Goal: Task Accomplishment & Management: Manage account settings

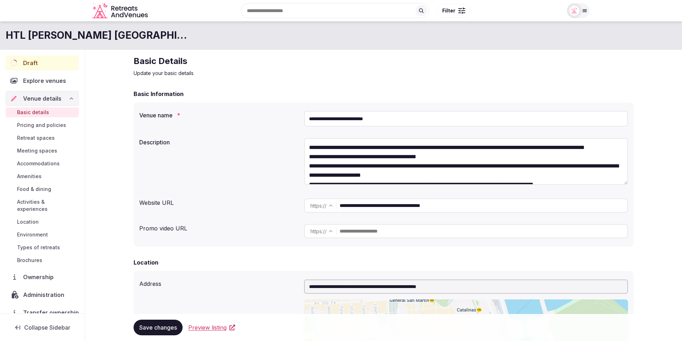
drag, startPoint x: 471, startPoint y: 213, endPoint x: 322, endPoint y: 203, distance: 149.2
click at [331, 205] on div "**********" at bounding box center [466, 205] width 324 height 20
click at [36, 290] on span "Administration" at bounding box center [45, 294] width 44 height 9
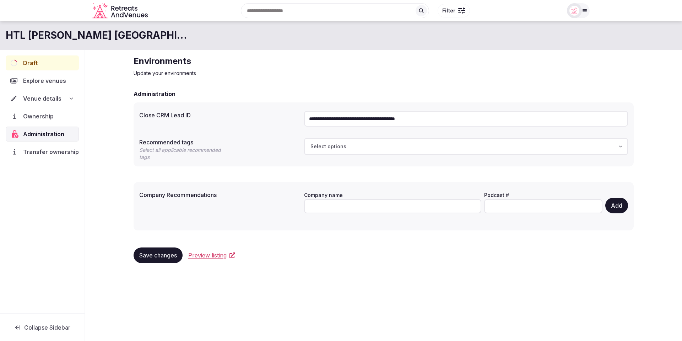
click at [306, 81] on div "**********" at bounding box center [383, 162] width 511 height 224
click at [376, 148] on div "Select options" at bounding box center [466, 146] width 320 height 7
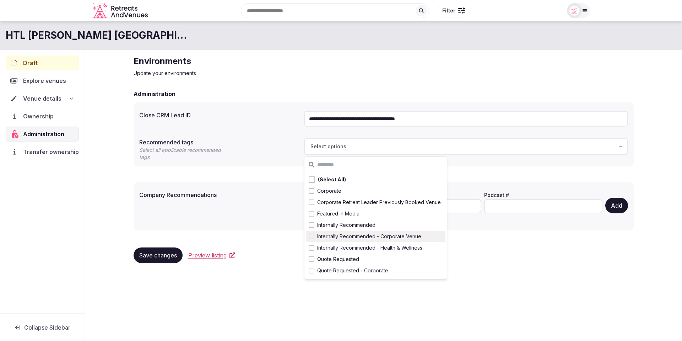
drag, startPoint x: 373, startPoint y: 237, endPoint x: 350, endPoint y: 233, distance: 22.7
click at [372, 237] on span "Internally Recommended - Corporate Venue" at bounding box center [369, 236] width 104 height 7
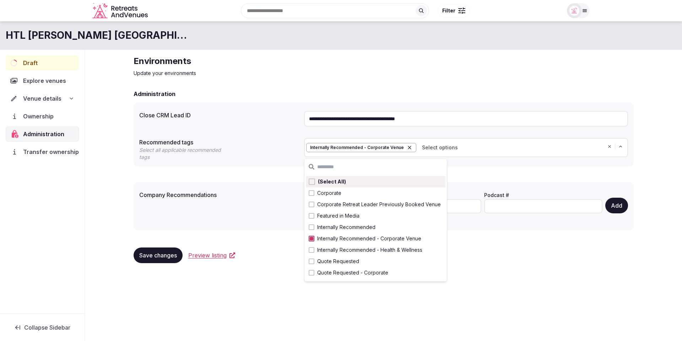
click at [461, 79] on div "**********" at bounding box center [383, 162] width 511 height 224
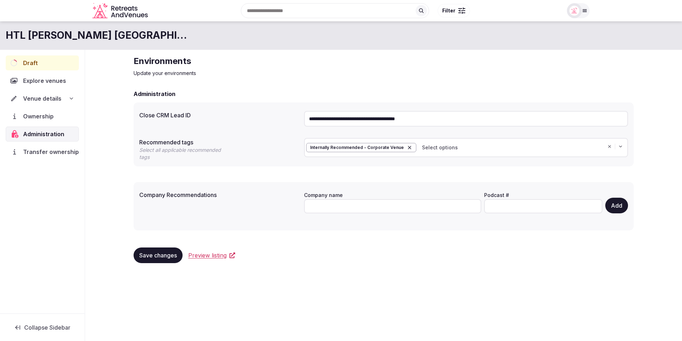
click at [426, 74] on p "Update your environments" at bounding box center [384, 73] width 500 height 7
click at [42, 61] on div "Draft" at bounding box center [42, 62] width 73 height 15
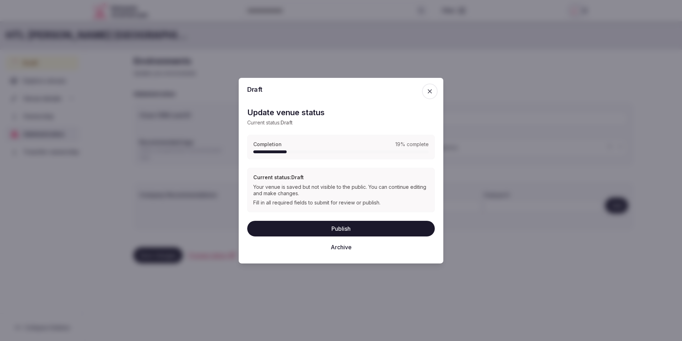
click at [432, 92] on icon "button" at bounding box center [429, 90] width 7 height 7
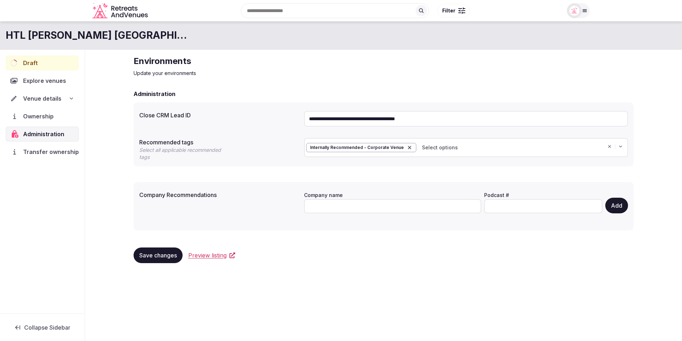
click at [327, 79] on div "**********" at bounding box center [383, 162] width 511 height 224
click at [408, 147] on icon "button" at bounding box center [409, 147] width 3 height 3
drag, startPoint x: 275, startPoint y: 74, endPoint x: 265, endPoint y: 72, distance: 9.7
click at [275, 74] on p "Update your environments" at bounding box center [384, 73] width 500 height 7
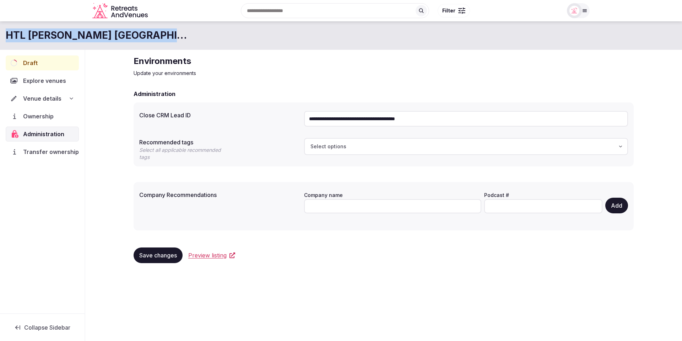
drag, startPoint x: 170, startPoint y: 35, endPoint x: 0, endPoint y: 34, distance: 169.8
click at [0, 34] on div "HTL Urbano Buenos Aires Hotel" at bounding box center [341, 35] width 682 height 14
copy h1 "HTL Urbano Buenos Aires Hotel"
click at [88, 71] on div "**********" at bounding box center [383, 162] width 597 height 224
click at [35, 63] on span "Draft" at bounding box center [30, 63] width 15 height 9
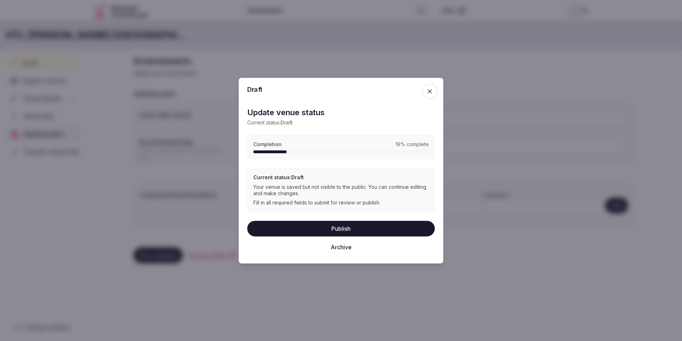
drag, startPoint x: 429, startPoint y: 91, endPoint x: 188, endPoint y: 52, distance: 244.2
click at [429, 91] on icon "button" at bounding box center [430, 91] width 4 height 4
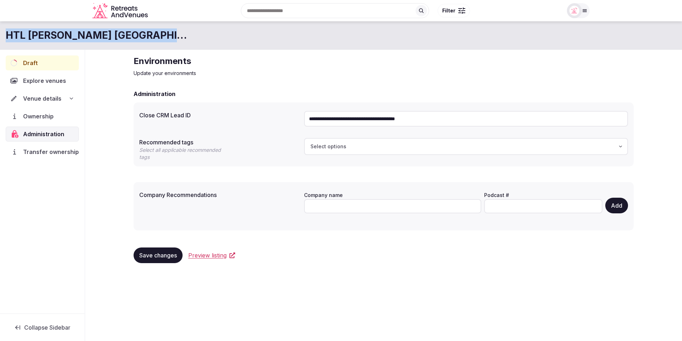
drag, startPoint x: 178, startPoint y: 36, endPoint x: 1, endPoint y: 34, distance: 176.9
click at [3, 34] on div "HTL [PERSON_NAME] [GEOGRAPHIC_DATA]" at bounding box center [341, 35] width 682 height 14
copy h1 "HTL [PERSON_NAME] [GEOGRAPHIC_DATA]"
click at [43, 99] on span "Venue details" at bounding box center [42, 98] width 38 height 9
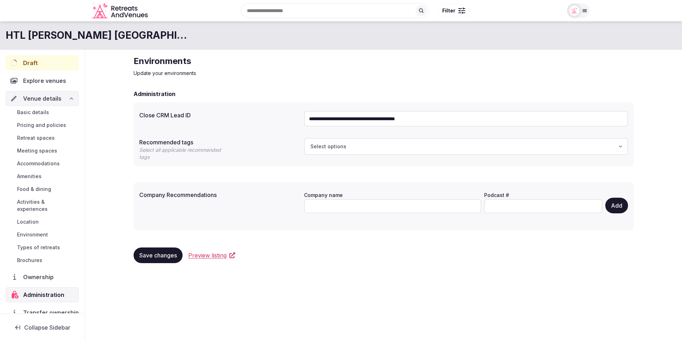
click at [44, 115] on span "Basic details" at bounding box center [33, 112] width 32 height 7
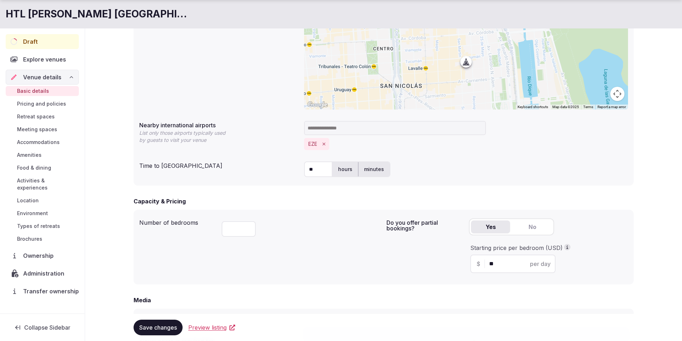
scroll to position [518, 0]
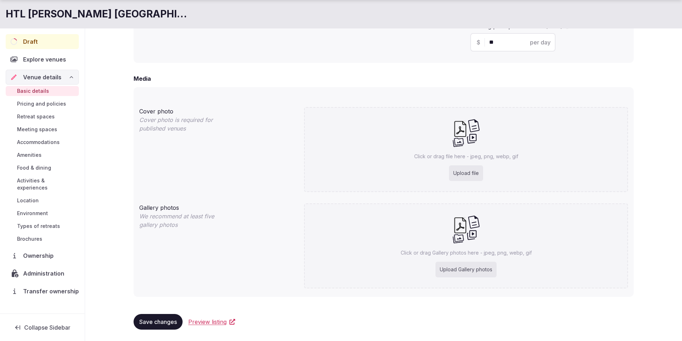
click at [463, 159] on p "Click or drag file here - jpeg, png, webp, gif" at bounding box center [466, 156] width 104 height 7
type input "**********"
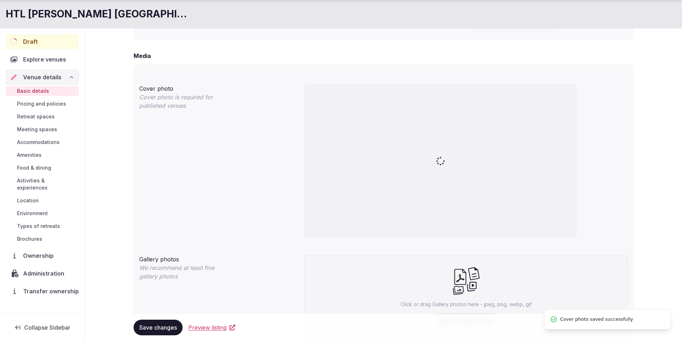
scroll to position [592, 0]
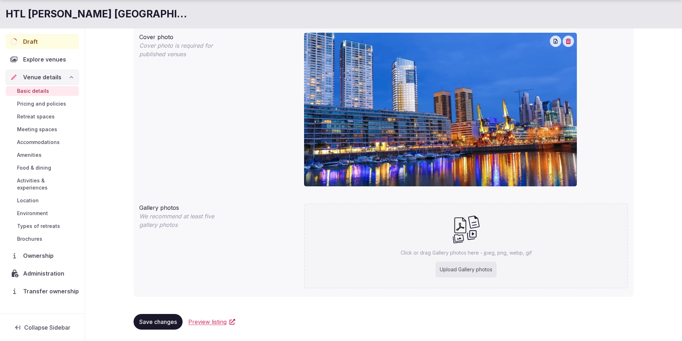
click at [477, 237] on icon at bounding box center [466, 229] width 28 height 29
type input "**********"
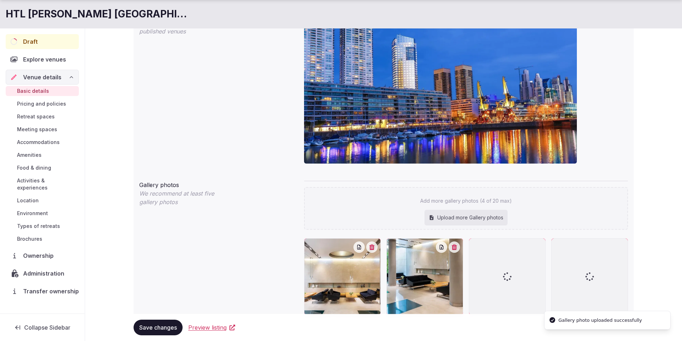
scroll to position [641, 0]
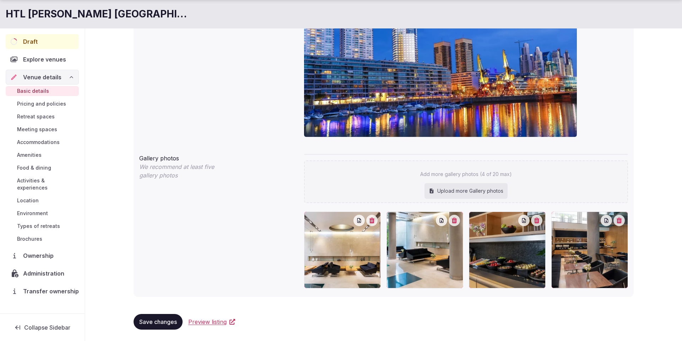
click at [258, 124] on div "Cover photo Cover photo is required for published venues" at bounding box center [383, 62] width 489 height 165
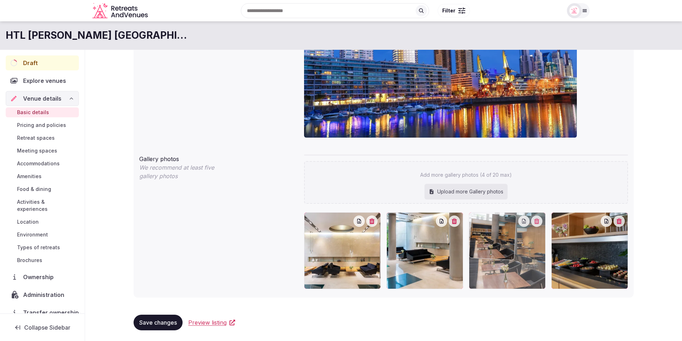
drag, startPoint x: 613, startPoint y: 260, endPoint x: 521, endPoint y: 264, distance: 92.5
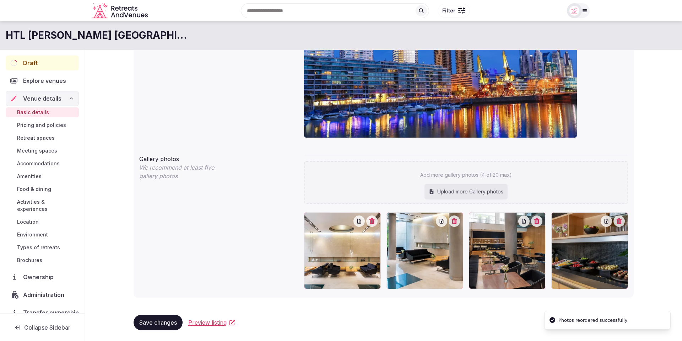
click at [159, 324] on span "Save changes" at bounding box center [158, 322] width 38 height 7
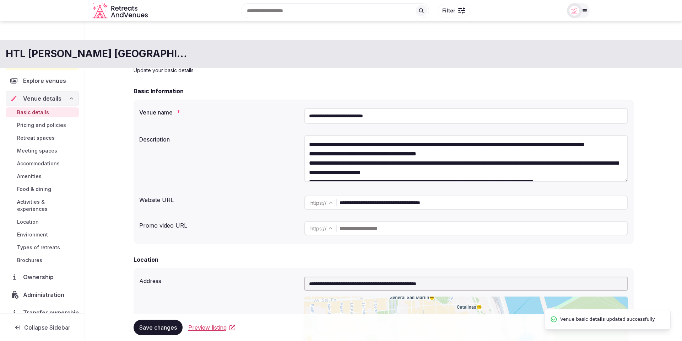
scroll to position [0, 0]
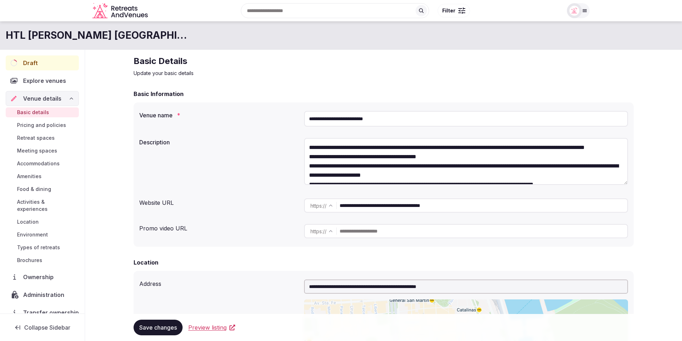
click at [39, 64] on div "Draft" at bounding box center [42, 62] width 73 height 15
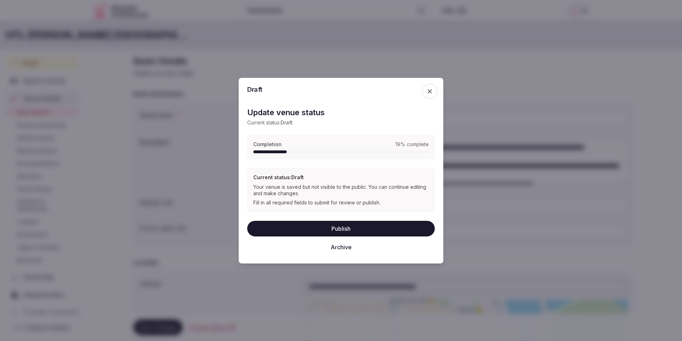
click at [344, 229] on button "Publish" at bounding box center [341, 229] width 188 height 16
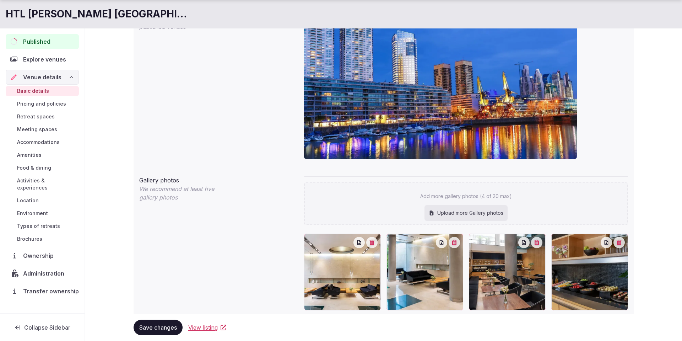
scroll to position [641, 0]
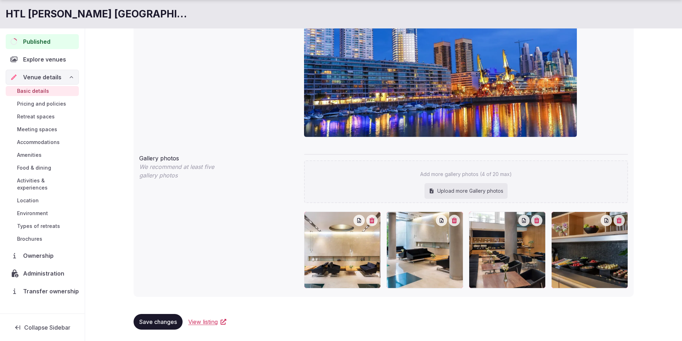
click at [41, 104] on span "Pricing and policies" at bounding box center [41, 103] width 49 height 7
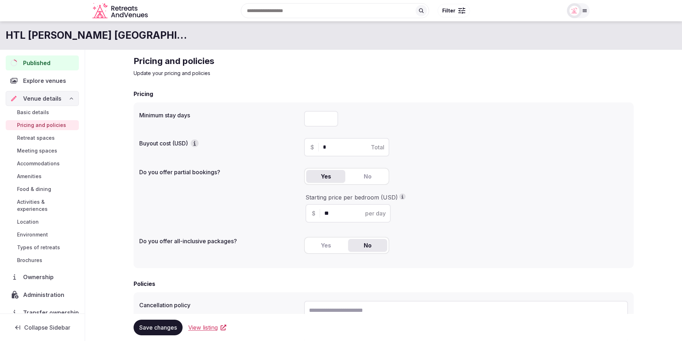
click at [523, 153] on div "$ * Total" at bounding box center [466, 147] width 324 height 18
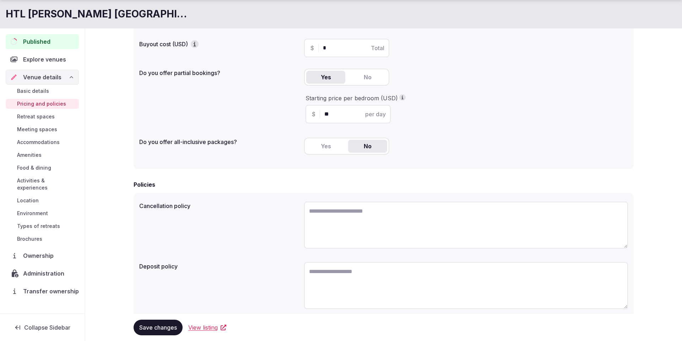
scroll to position [123, 0]
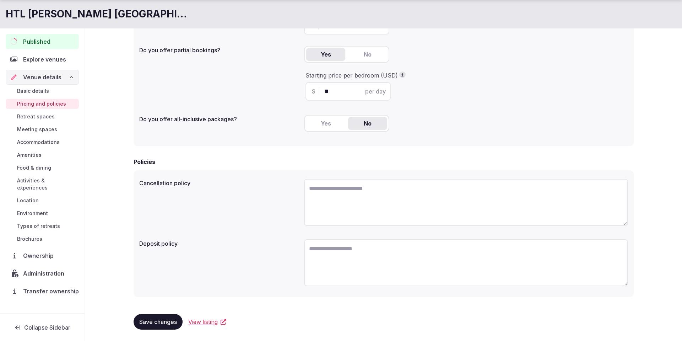
click at [34, 119] on span "Retreat spaces" at bounding box center [36, 116] width 38 height 7
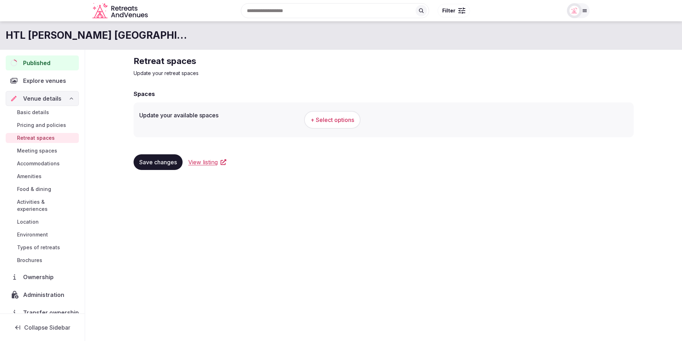
click at [487, 167] on div "Save changes View listing" at bounding box center [384, 162] width 500 height 16
click at [28, 125] on span "Pricing and policies" at bounding box center [41, 124] width 49 height 7
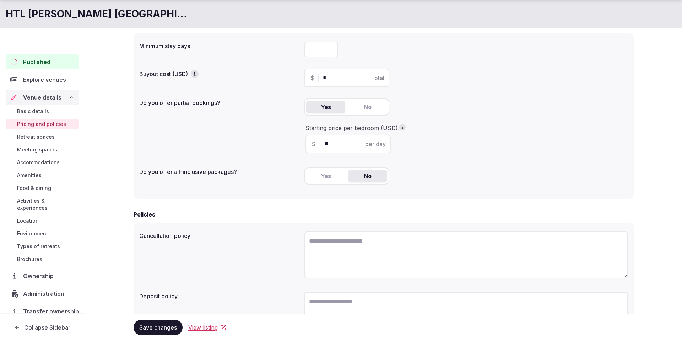
scroll to position [122, 0]
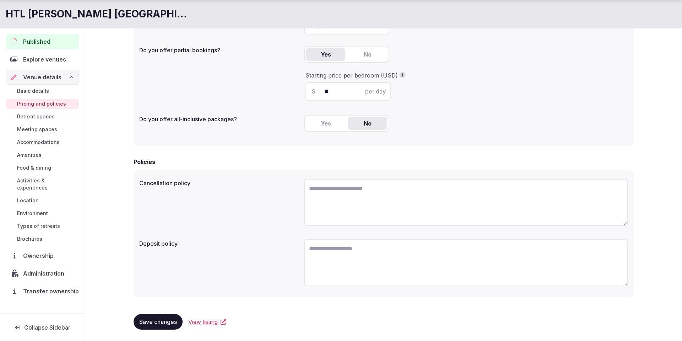
click at [346, 195] on textarea at bounding box center [466, 202] width 324 height 47
paste textarea "**********"
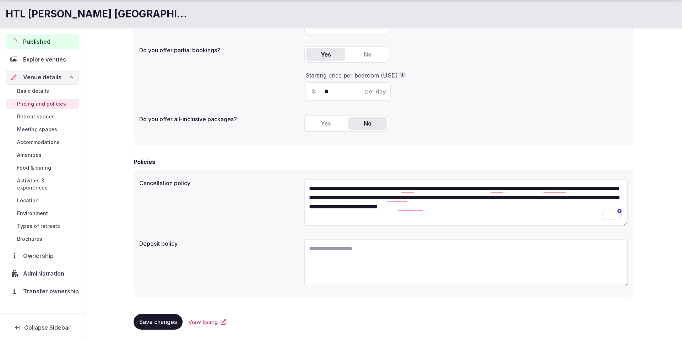
type textarea "**********"
click at [260, 199] on div "**********" at bounding box center [383, 203] width 489 height 55
click at [165, 318] on button "Save changes" at bounding box center [158, 322] width 49 height 16
click at [358, 248] on textarea at bounding box center [466, 262] width 324 height 47
paste textarea "**********"
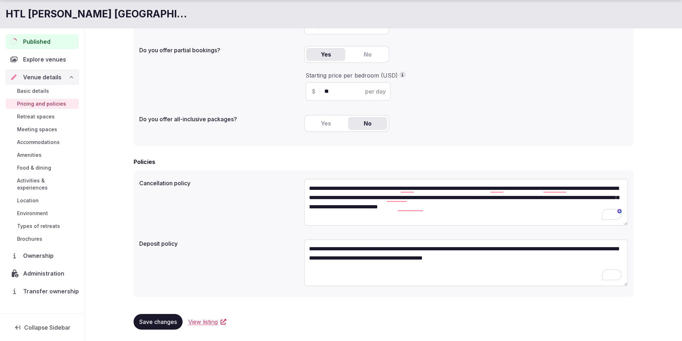
type textarea "**********"
click at [155, 321] on span "Save changes" at bounding box center [158, 321] width 38 height 7
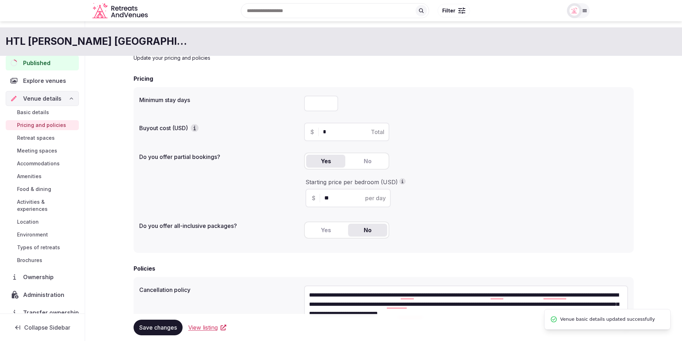
scroll to position [0, 0]
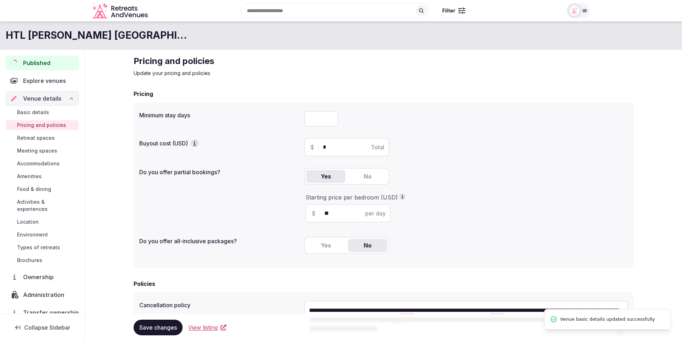
click at [323, 120] on input "number" at bounding box center [321, 119] width 34 height 16
type input "*"
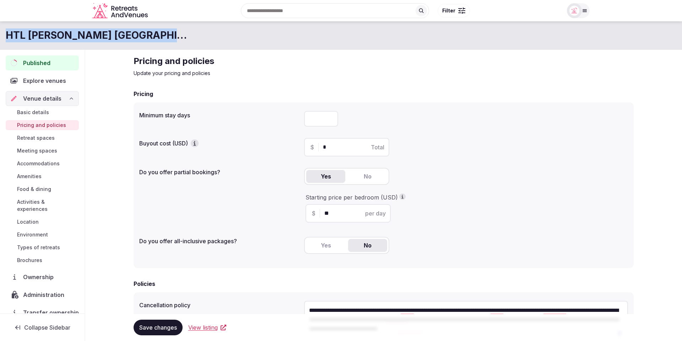
drag, startPoint x: 192, startPoint y: 33, endPoint x: 0, endPoint y: 34, distance: 191.8
click at [2, 34] on div "HTL [PERSON_NAME] [GEOGRAPHIC_DATA]" at bounding box center [341, 35] width 682 height 14
copy h1 "HTL [PERSON_NAME] [GEOGRAPHIC_DATA]"
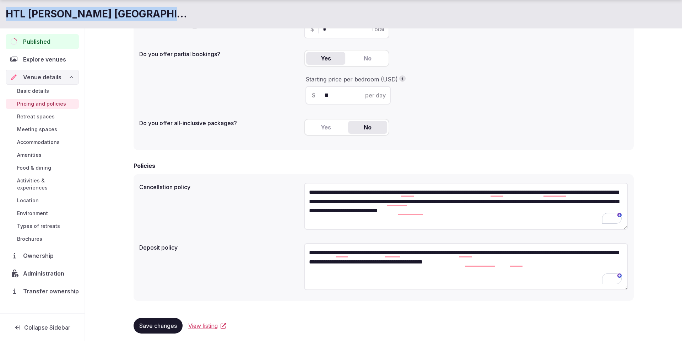
scroll to position [123, 0]
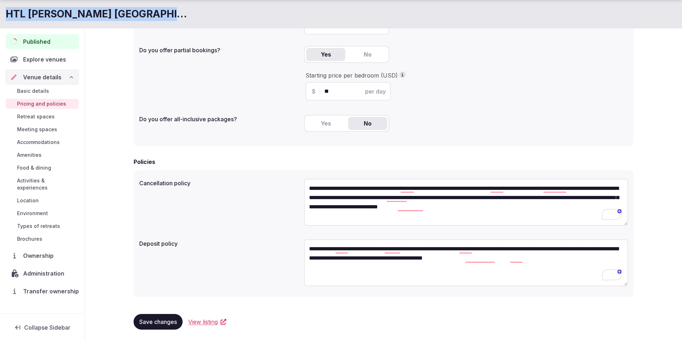
click at [160, 321] on span "Save changes" at bounding box center [158, 321] width 38 height 7
click at [27, 197] on span "Location" at bounding box center [28, 200] width 22 height 7
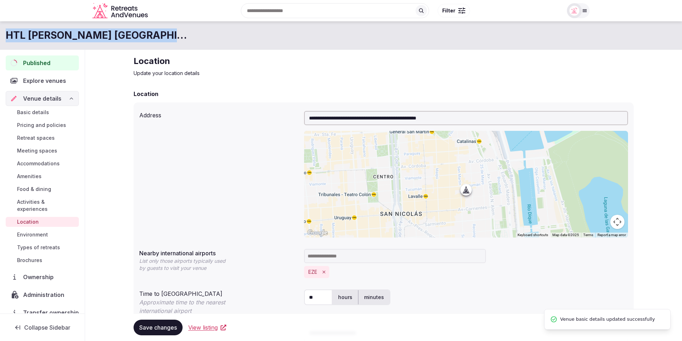
scroll to position [84, 0]
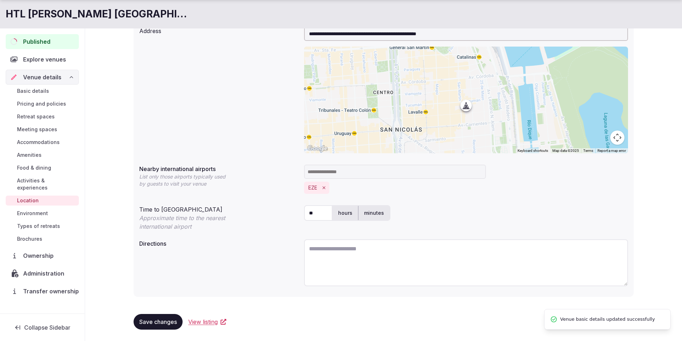
click at [379, 258] on textarea at bounding box center [466, 262] width 324 height 47
paste textarea "**********"
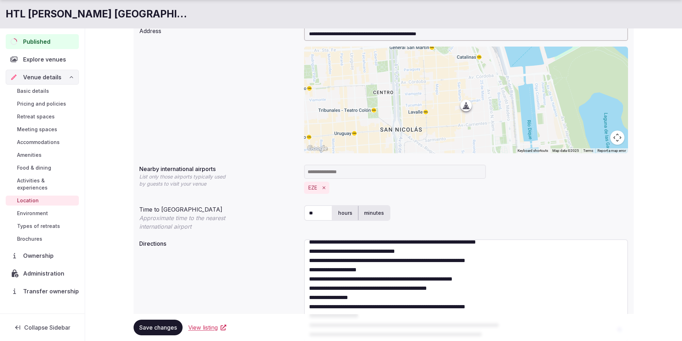
scroll to position [53, 0]
drag, startPoint x: 625, startPoint y: 282, endPoint x: 612, endPoint y: 307, distance: 27.6
click at [639, 336] on div "**********" at bounding box center [383, 182] width 511 height 433
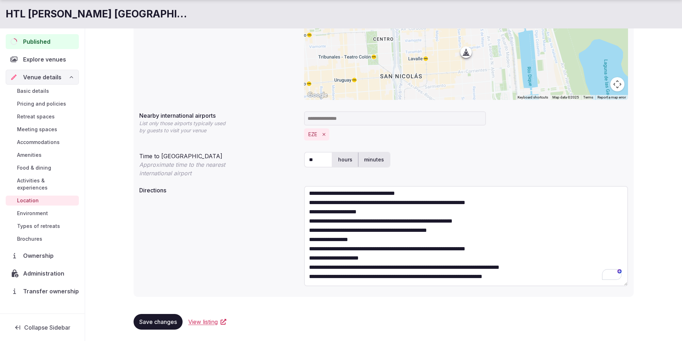
scroll to position [44, 0]
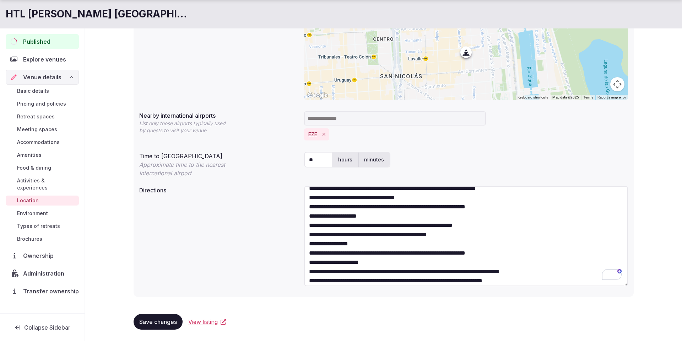
click at [495, 261] on textarea "**********" at bounding box center [466, 236] width 324 height 100
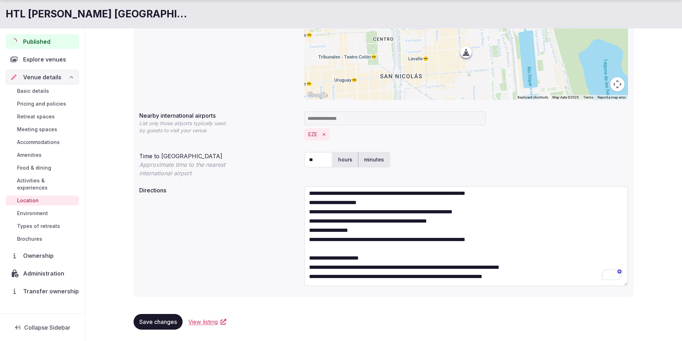
scroll to position [0, 0]
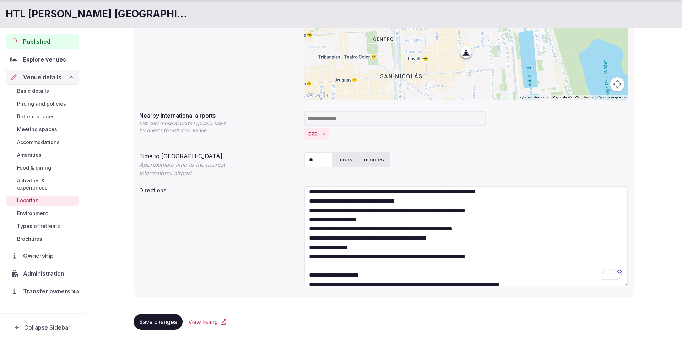
click at [467, 247] on textarea "**********" at bounding box center [466, 236] width 324 height 100
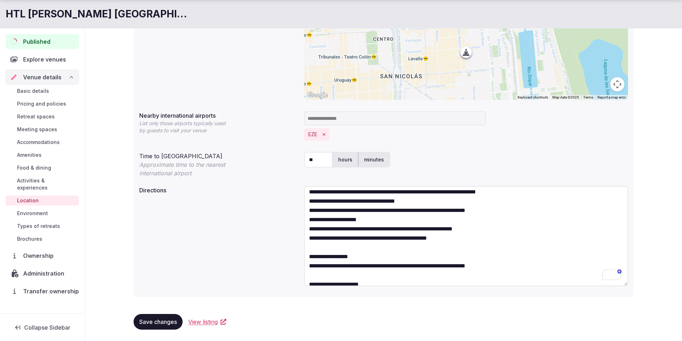
click at [512, 218] on textarea "**********" at bounding box center [466, 236] width 324 height 100
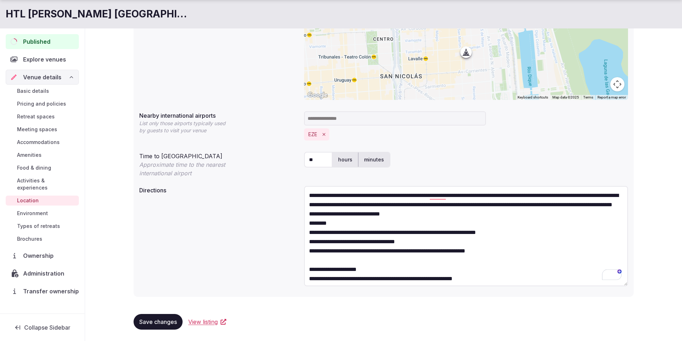
click at [413, 222] on textarea "**********" at bounding box center [466, 236] width 324 height 100
drag, startPoint x: 413, startPoint y: 222, endPoint x: 294, endPoint y: 222, distance: 118.6
click at [294, 222] on div "**********" at bounding box center [383, 237] width 489 height 108
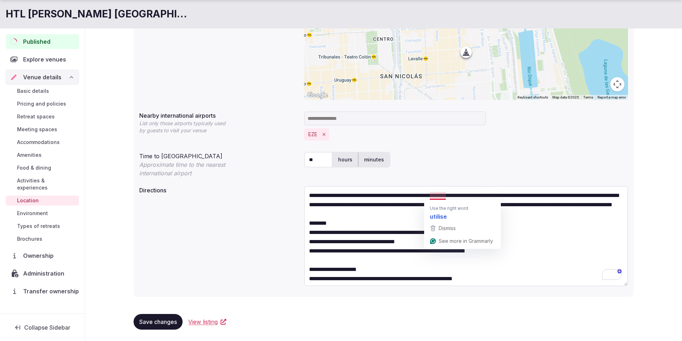
click at [575, 239] on textarea "**********" at bounding box center [466, 236] width 324 height 100
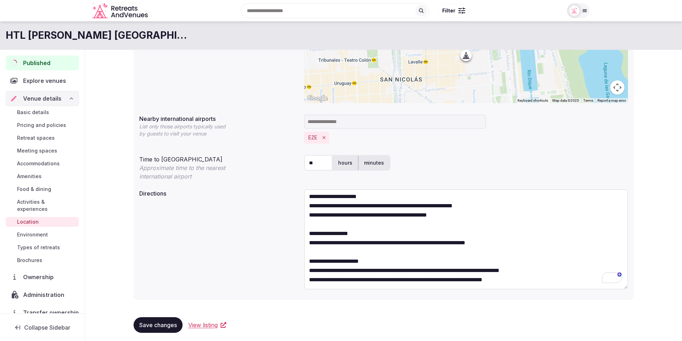
type textarea "**********"
click at [166, 324] on span "Save changes" at bounding box center [158, 324] width 38 height 7
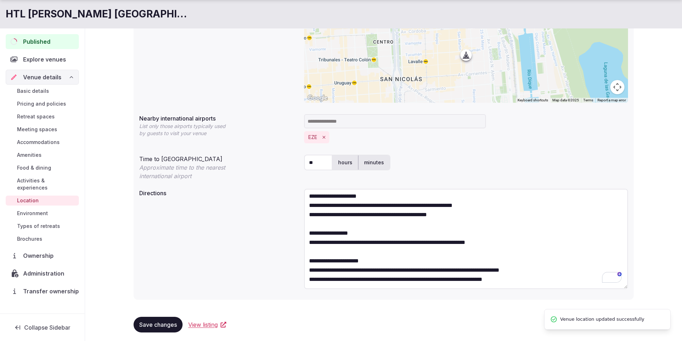
click at [34, 142] on span "Accommodations" at bounding box center [38, 142] width 43 height 7
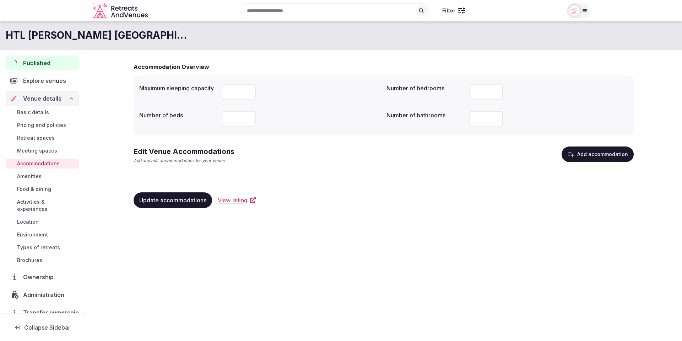
click at [186, 203] on span "Update accommodations" at bounding box center [172, 199] width 67 height 7
click at [585, 155] on button "Add accommodation" at bounding box center [598, 154] width 72 height 16
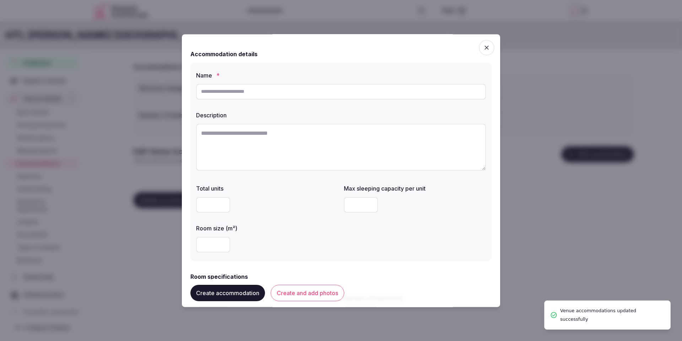
click at [242, 155] on textarea at bounding box center [341, 147] width 290 height 47
paste textarea "**********"
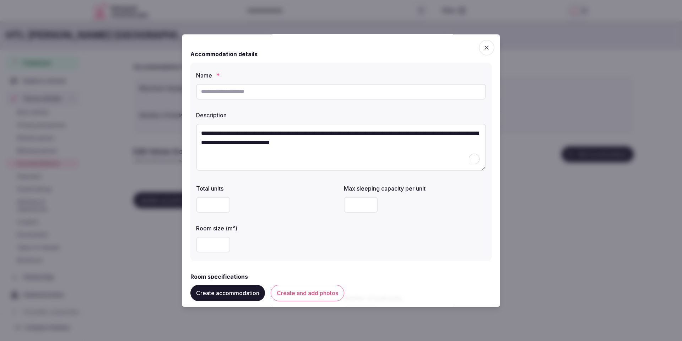
type textarea "**********"
click at [309, 78] on label "Name *" at bounding box center [341, 75] width 290 height 6
click at [308, 89] on input "text" at bounding box center [341, 92] width 290 height 16
type input "**********"
click at [321, 243] on div at bounding box center [267, 245] width 142 height 16
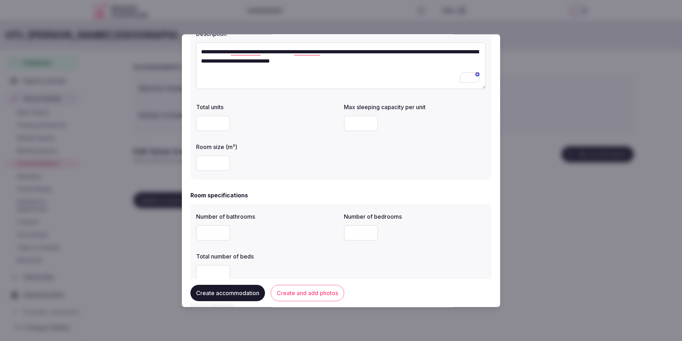
scroll to position [83, 0]
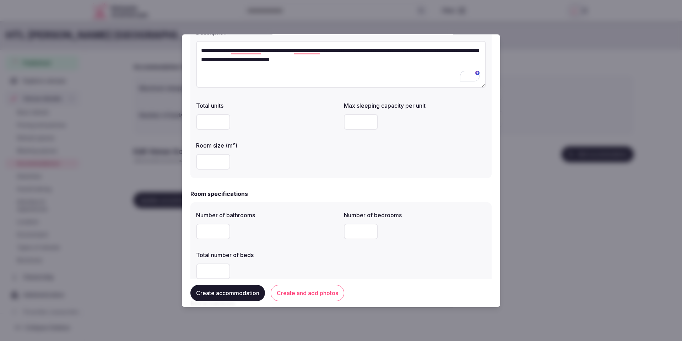
click at [359, 120] on input "number" at bounding box center [361, 122] width 34 height 16
type input "*"
click at [267, 160] on div at bounding box center [267, 162] width 142 height 16
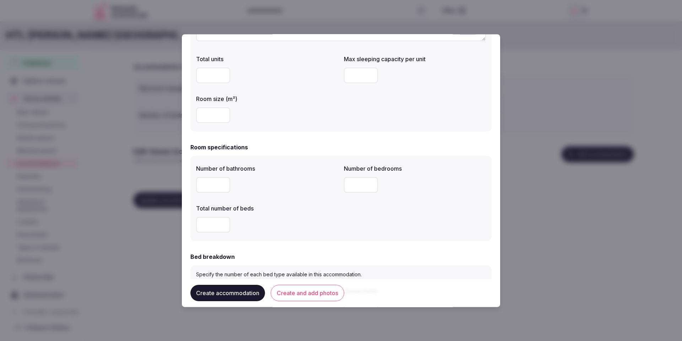
scroll to position [145, 0]
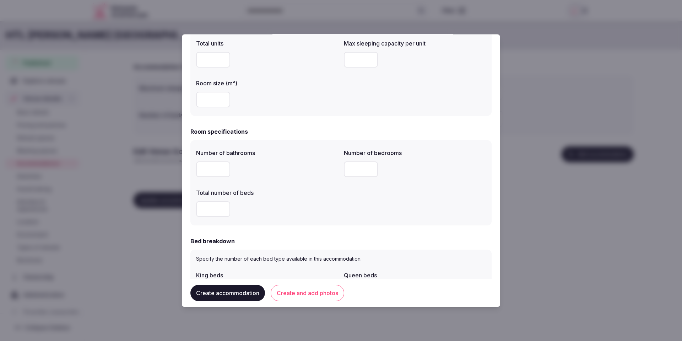
click at [210, 167] on input "number" at bounding box center [213, 169] width 34 height 16
type input "*"
click at [339, 202] on div "Number of bathrooms * Number of bedrooms Total number of beds" at bounding box center [341, 183] width 290 height 74
click at [358, 168] on input "number" at bounding box center [361, 169] width 34 height 16
type input "*"
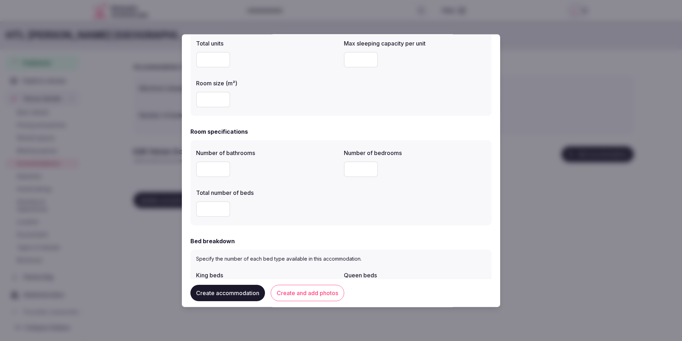
click at [329, 200] on div at bounding box center [267, 208] width 142 height 21
click at [208, 211] on input "number" at bounding box center [213, 209] width 34 height 16
type input "*"
click at [313, 206] on div "*" at bounding box center [267, 209] width 142 height 16
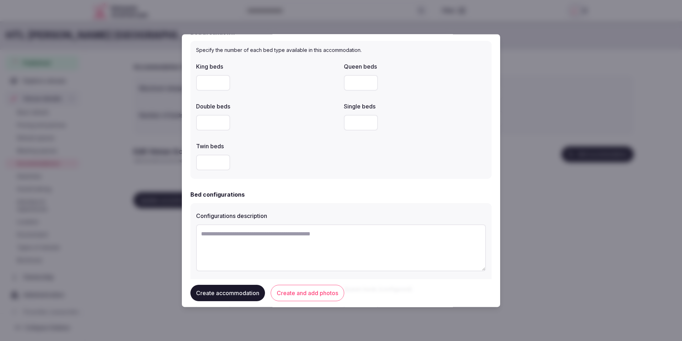
scroll to position [357, 0]
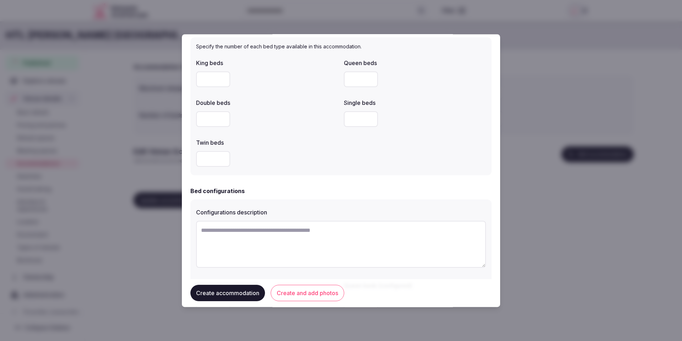
click at [213, 122] on input "number" at bounding box center [213, 119] width 34 height 16
type input "*"
click at [317, 146] on div "Twin beds" at bounding box center [267, 152] width 142 height 34
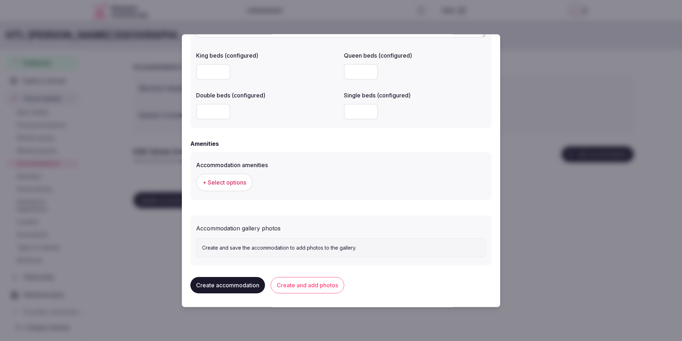
scroll to position [588, 0]
click at [226, 177] on span "+ Select options" at bounding box center [224, 181] width 44 height 8
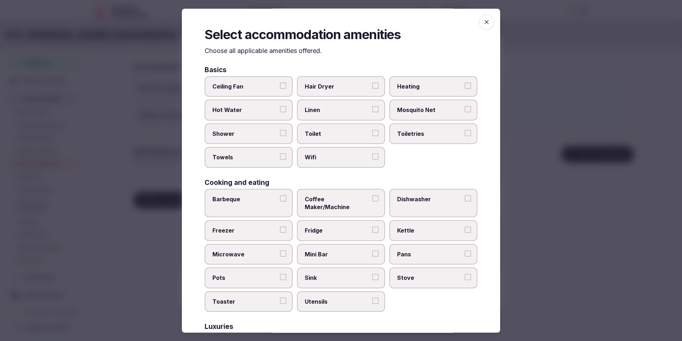
click at [309, 159] on span "Wifi" at bounding box center [337, 157] width 65 height 8
click at [372, 159] on button "Wifi" at bounding box center [375, 156] width 6 height 6
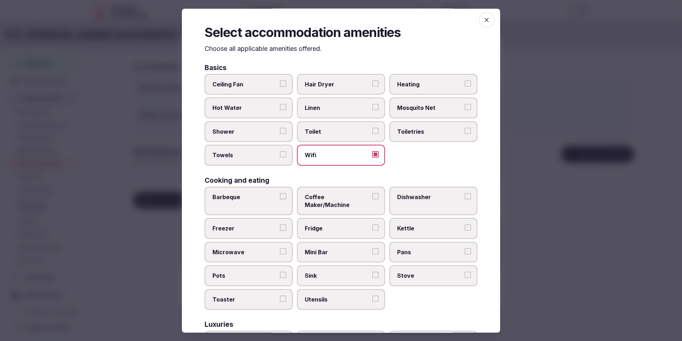
scroll to position [0, 0]
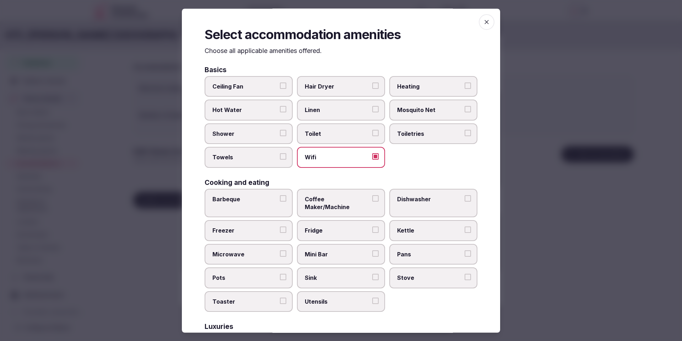
click at [256, 156] on span "Towels" at bounding box center [244, 157] width 65 height 8
click at [280, 156] on button "Towels" at bounding box center [283, 156] width 6 height 6
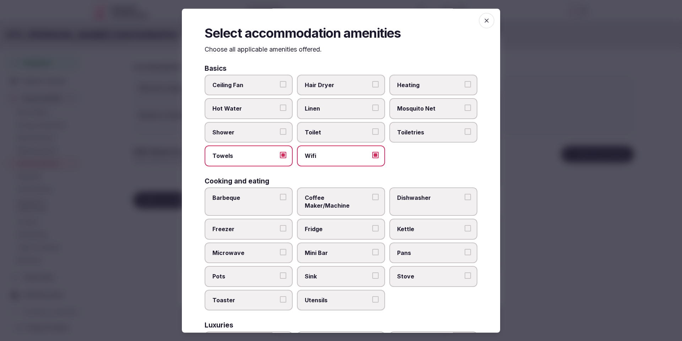
drag, startPoint x: 252, startPoint y: 138, endPoint x: 281, endPoint y: 133, distance: 29.9
click at [252, 138] on label "Shower" at bounding box center [249, 132] width 88 height 21
click at [280, 135] on button "Shower" at bounding box center [283, 131] width 6 height 6
click at [298, 133] on label "Toilet" at bounding box center [341, 132] width 88 height 21
click at [372, 133] on button "Toilet" at bounding box center [375, 131] width 6 height 6
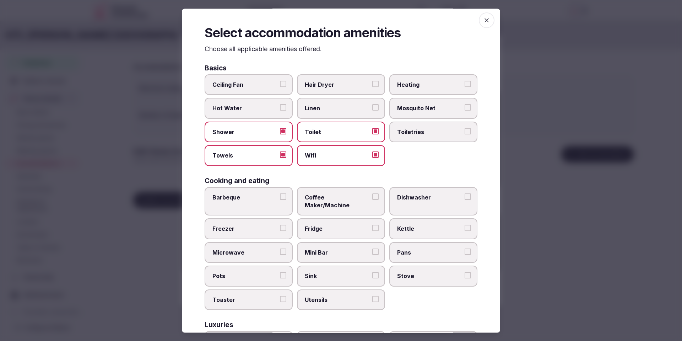
click at [330, 114] on label "Linen" at bounding box center [341, 108] width 88 height 21
click at [372, 111] on button "Linen" at bounding box center [375, 107] width 6 height 6
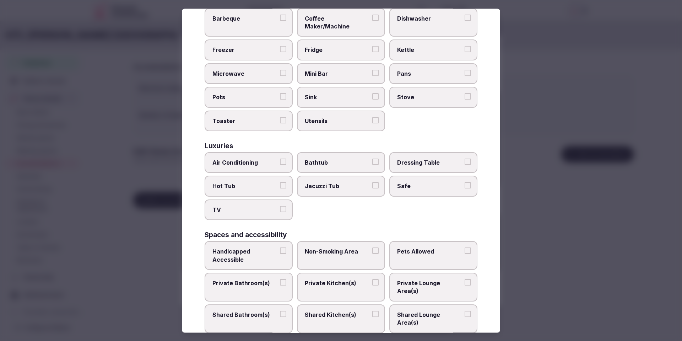
scroll to position [182, 0]
click at [238, 157] on span "Air Conditioning" at bounding box center [244, 161] width 65 height 8
click at [280, 157] on button "Air Conditioning" at bounding box center [283, 160] width 6 height 6
click at [413, 181] on span "Safe" at bounding box center [429, 185] width 65 height 8
click at [465, 181] on button "Safe" at bounding box center [468, 184] width 6 height 6
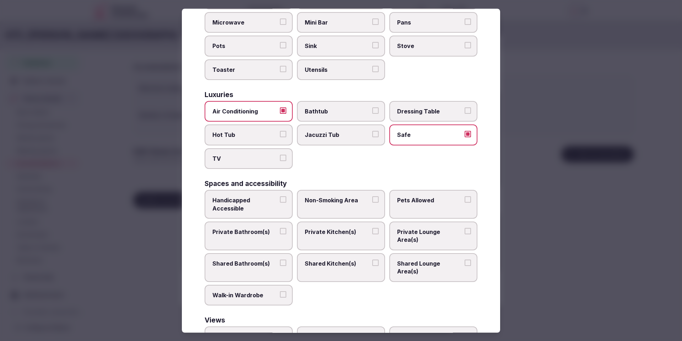
scroll to position [261, 0]
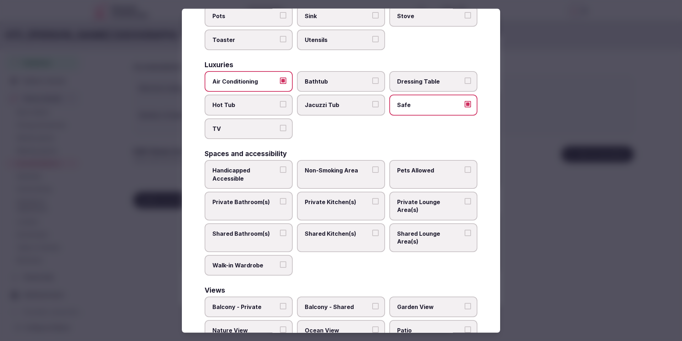
drag, startPoint x: 244, startPoint y: 195, endPoint x: 392, endPoint y: 190, distance: 148.2
click at [245, 198] on span "Private Bathroom(s)" at bounding box center [244, 202] width 65 height 8
click at [421, 198] on span "Private Lounge Area(s)" at bounding box center [429, 206] width 65 height 16
click at [465, 198] on button "Private Lounge Area(s)" at bounding box center [468, 201] width 6 height 6
click at [268, 198] on span "Private Bathroom(s)" at bounding box center [244, 202] width 65 height 8
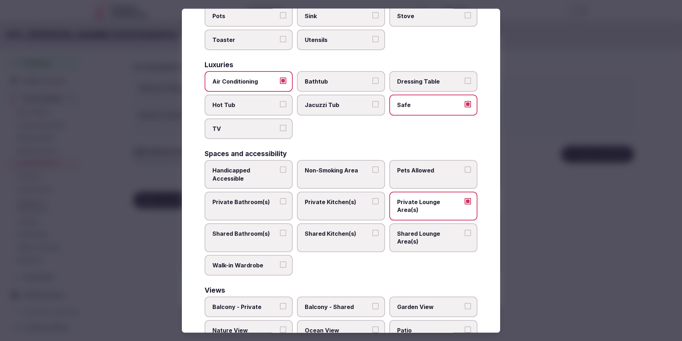
click at [280, 198] on button "Private Bathroom(s)" at bounding box center [283, 201] width 6 height 6
click at [462, 195] on label "Private Lounge Area(s)" at bounding box center [433, 205] width 88 height 29
click at [465, 198] on button "Private Lounge Area(s)" at bounding box center [468, 201] width 6 height 6
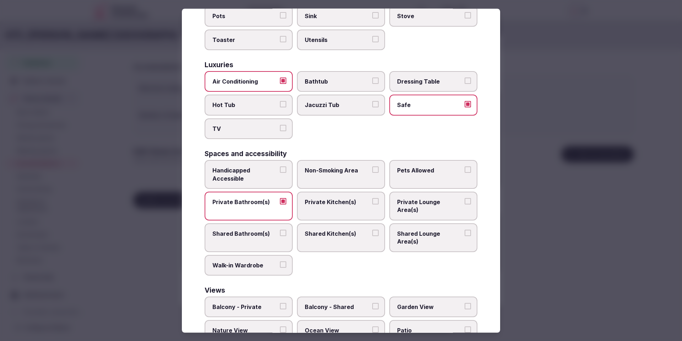
scroll to position [287, 0]
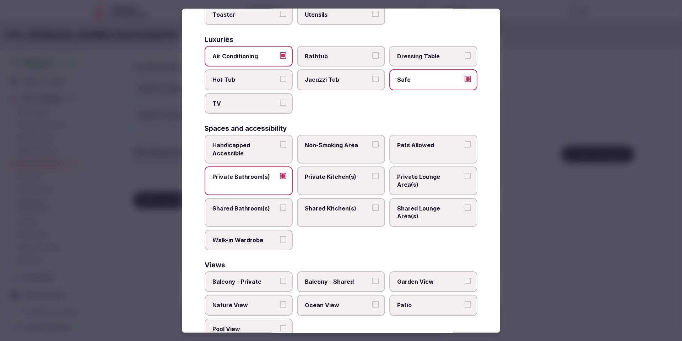
click at [579, 255] on div at bounding box center [341, 170] width 682 height 341
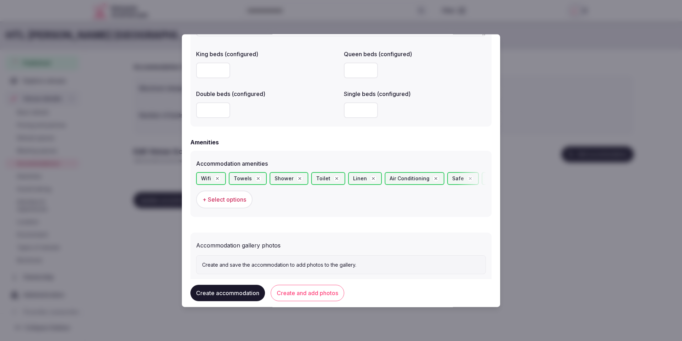
click at [319, 295] on button "Create and add photos" at bounding box center [308, 293] width 74 height 16
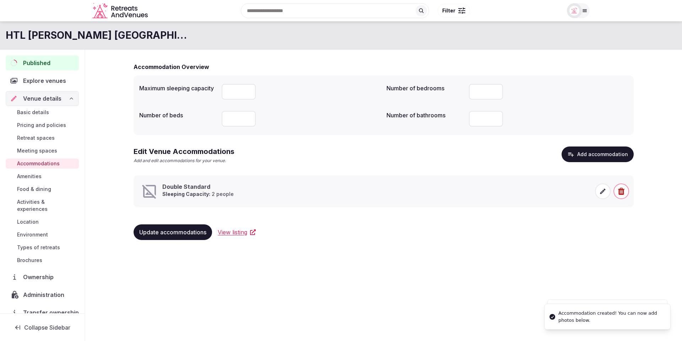
click at [422, 198] on div "Double Standard Sleeping Capacity: 2 people" at bounding box center [366, 191] width 450 height 17
click at [607, 192] on span at bounding box center [603, 191] width 16 height 16
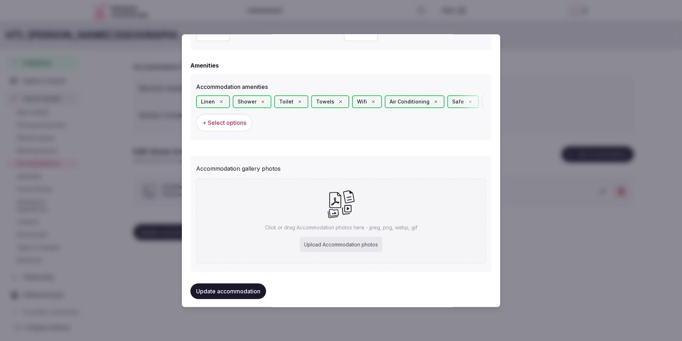
scroll to position [672, 0]
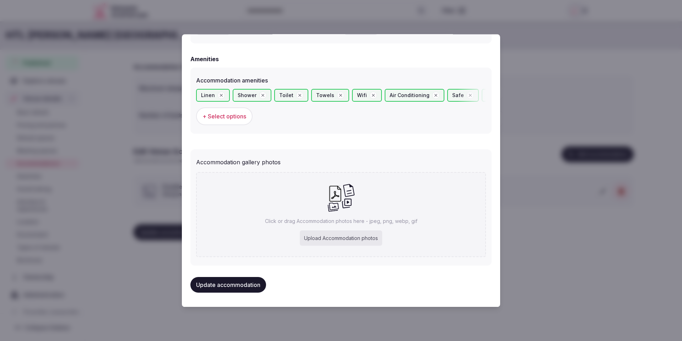
click at [345, 240] on div "Upload Accommodation photos" at bounding box center [341, 238] width 82 height 16
type input "**********"
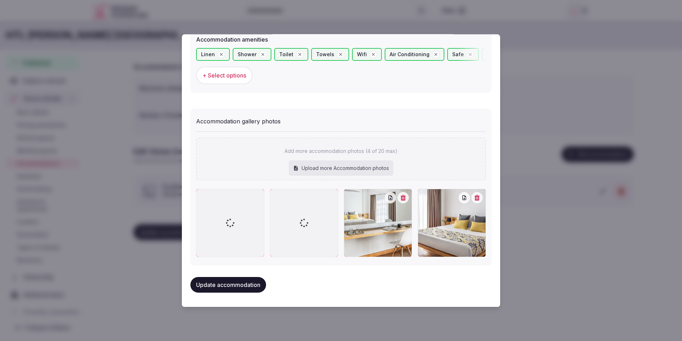
scroll to position [712, 0]
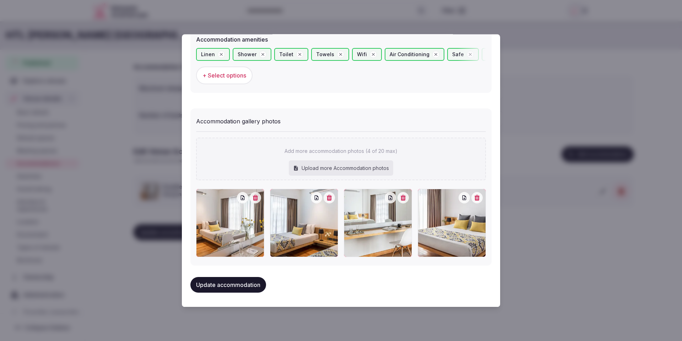
click at [237, 284] on button "Update accommodation" at bounding box center [228, 285] width 76 height 16
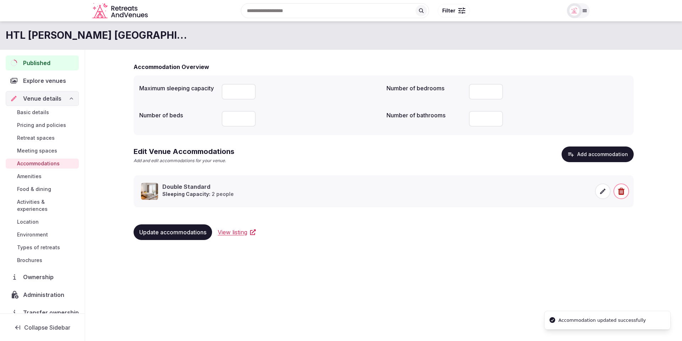
click at [559, 261] on div "HTL Urbano Buenos Aires Hotel Published Explore venues Venue details Basic deta…" at bounding box center [341, 178] width 682 height 315
click at [27, 114] on span "Basic details" at bounding box center [33, 112] width 32 height 7
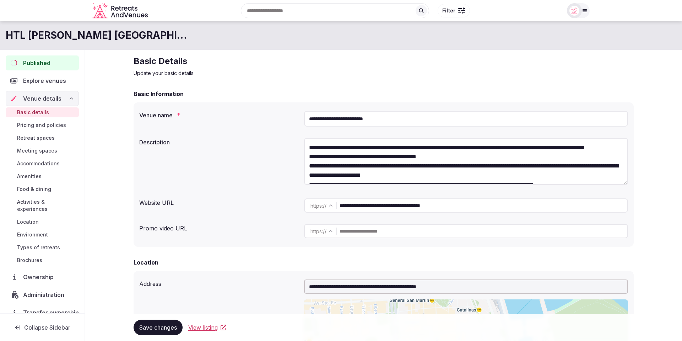
click at [33, 189] on span "Food & dining" at bounding box center [34, 188] width 34 height 7
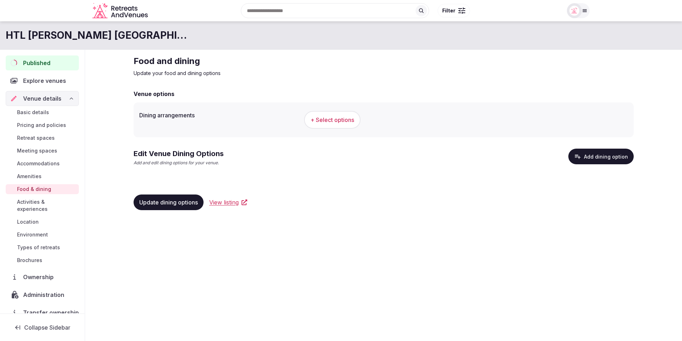
click at [321, 184] on div "Venue options Dining arrangements + Select options Edit Venue Dining Options Ad…" at bounding box center [384, 148] width 500 height 133
click at [618, 160] on button "Add dining option" at bounding box center [600, 156] width 65 height 16
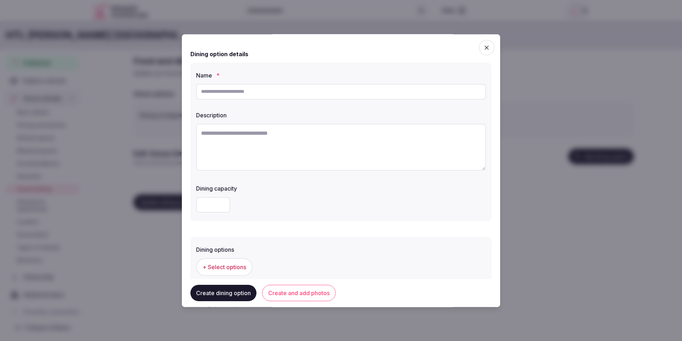
click at [265, 150] on textarea at bounding box center [341, 147] width 290 height 47
paste textarea "**********"
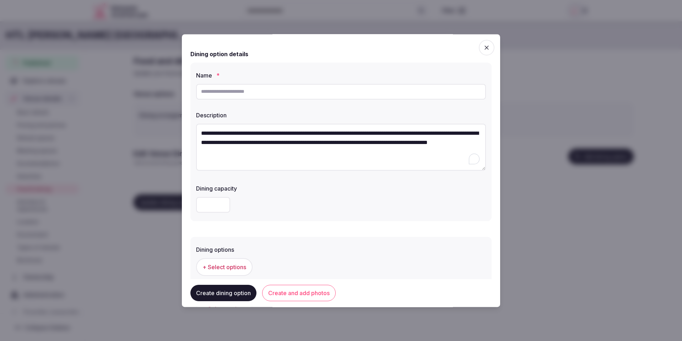
type textarea "**********"
click at [276, 90] on input "text" at bounding box center [341, 92] width 290 height 16
click at [240, 92] on input "*****" at bounding box center [341, 92] width 290 height 16
type input "**********"
click at [309, 225] on form "**********" at bounding box center [340, 218] width 301 height 350
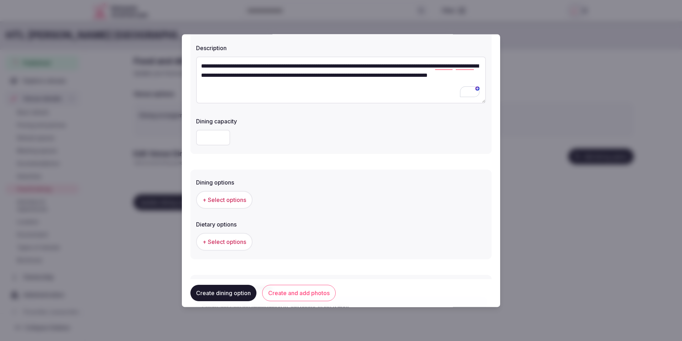
scroll to position [83, 0]
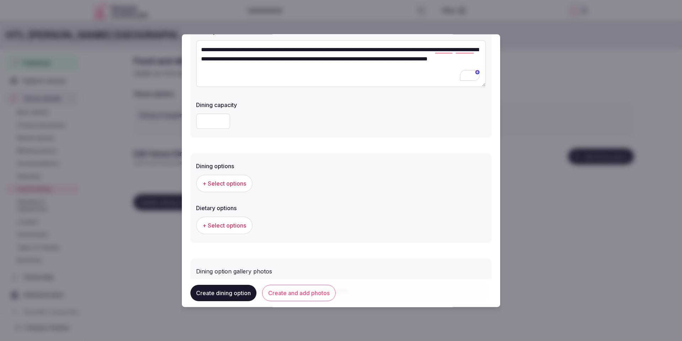
click at [224, 189] on button "+ Select options" at bounding box center [224, 183] width 56 height 18
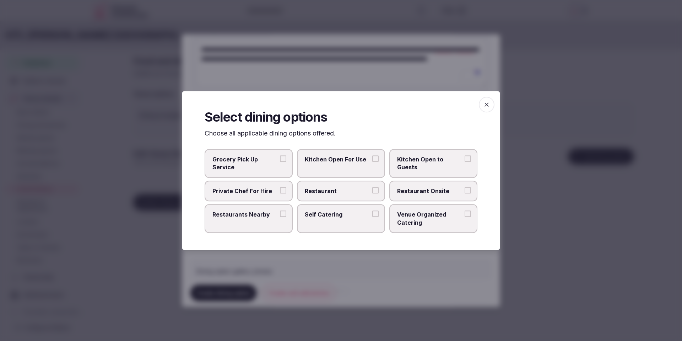
click at [414, 193] on span "Restaurant Onsite" at bounding box center [429, 191] width 65 height 8
click at [465, 193] on button "Restaurant Onsite" at bounding box center [468, 190] width 6 height 6
click at [357, 191] on span "Restaurant" at bounding box center [337, 191] width 65 height 8
click at [372, 191] on button "Restaurant" at bounding box center [375, 190] width 6 height 6
click at [377, 287] on div at bounding box center [341, 170] width 682 height 341
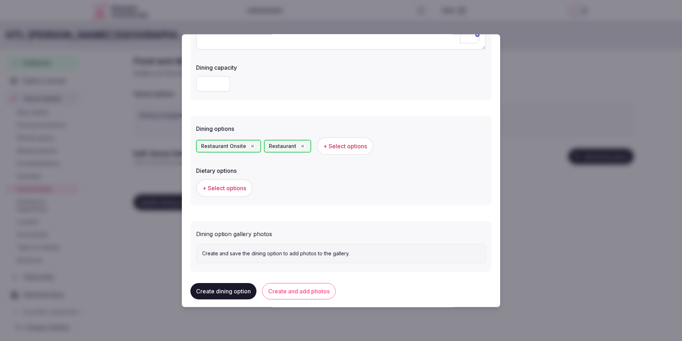
scroll to position [128, 0]
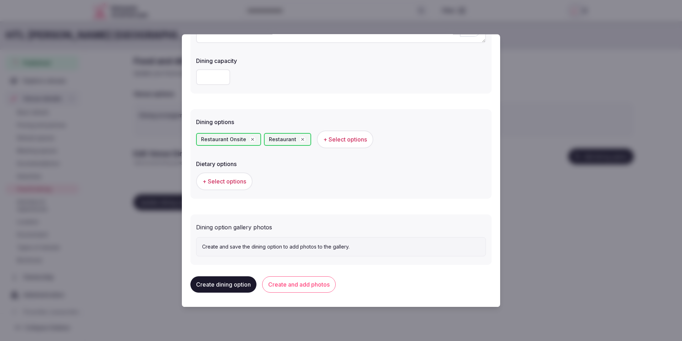
click at [355, 141] on span "+ Select options" at bounding box center [345, 139] width 44 height 8
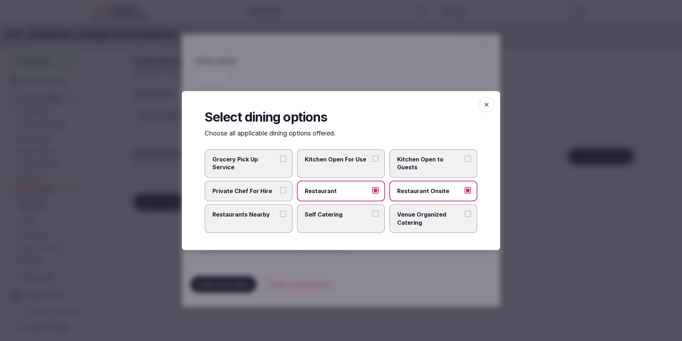
click at [485, 107] on icon "button" at bounding box center [486, 104] width 7 height 7
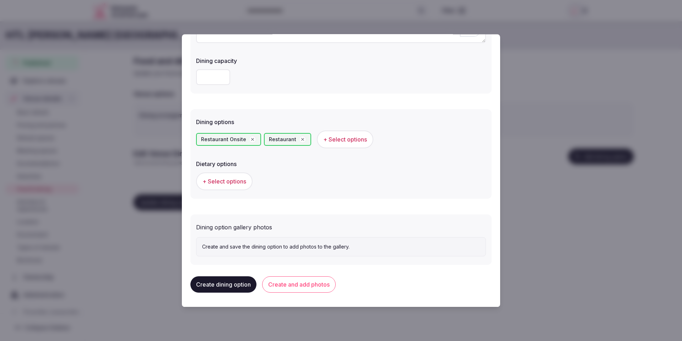
scroll to position [127, 0]
click at [324, 141] on span "+ Select options" at bounding box center [345, 140] width 44 height 8
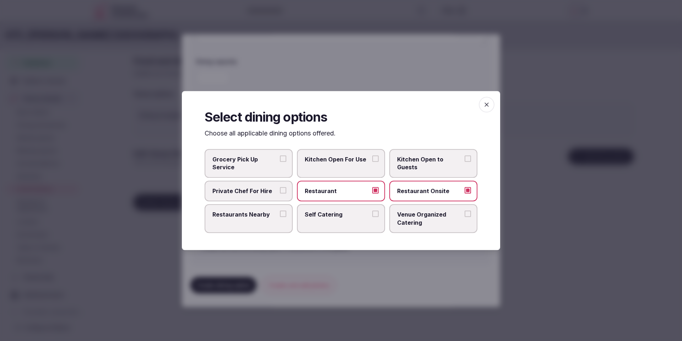
click at [435, 219] on span "Venue Organized Catering" at bounding box center [429, 218] width 65 height 16
click at [465, 217] on button "Venue Organized Catering" at bounding box center [468, 213] width 6 height 6
click at [486, 107] on icon "button" at bounding box center [486, 104] width 7 height 7
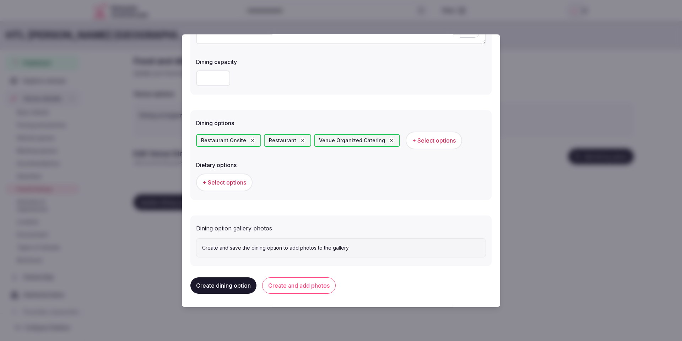
scroll to position [128, 0]
click at [309, 287] on button "Create and add photos" at bounding box center [299, 284] width 74 height 16
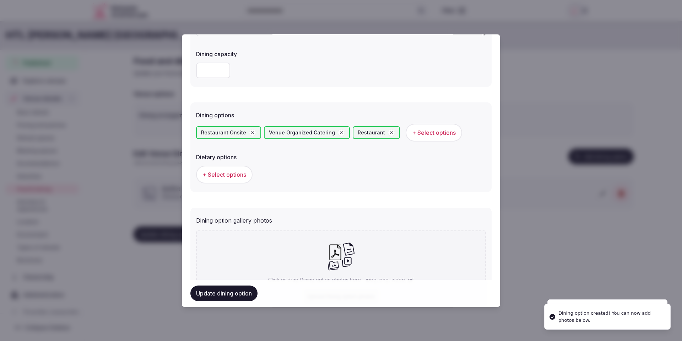
scroll to position [193, 0]
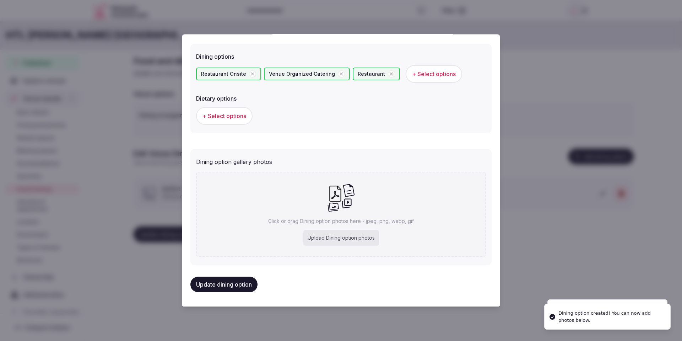
click at [331, 208] on icon at bounding box center [341, 197] width 28 height 29
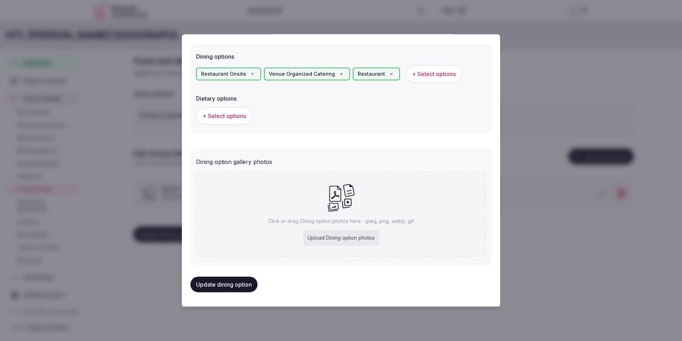
type input "**********"
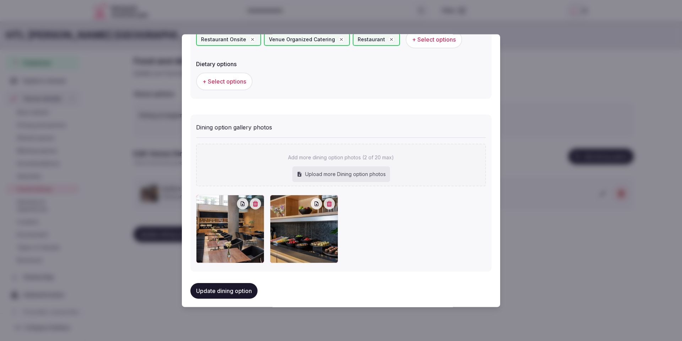
scroll to position [224, 0]
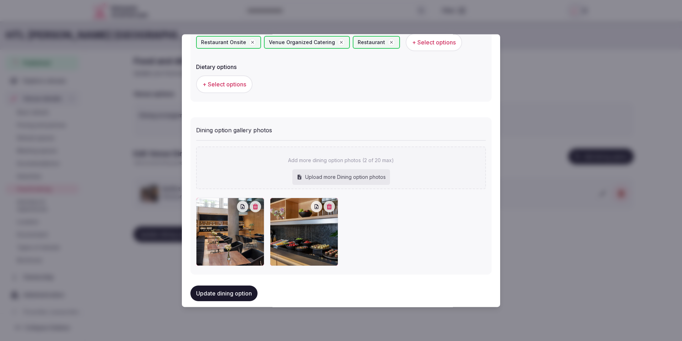
click at [210, 293] on button "Update dining option" at bounding box center [223, 293] width 67 height 16
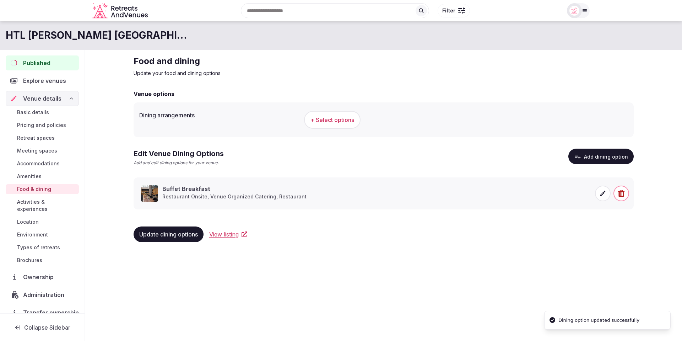
click at [331, 124] on button "+ Select options" at bounding box center [332, 120] width 56 height 18
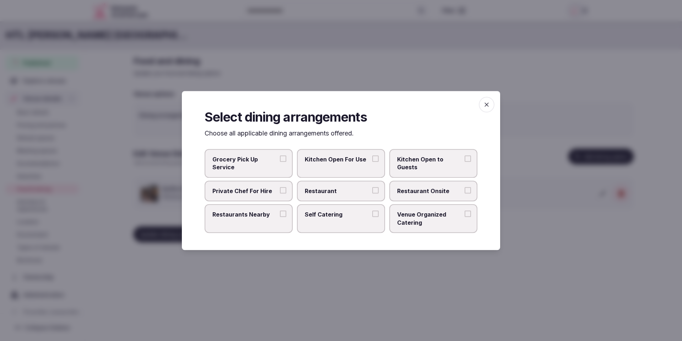
click at [423, 215] on span "Venue Organized Catering" at bounding box center [429, 218] width 65 height 16
click at [465, 215] on button "Venue Organized Catering" at bounding box center [468, 213] width 6 height 6
click at [411, 193] on span "Restaurant Onsite" at bounding box center [429, 191] width 65 height 8
click at [465, 193] on button "Restaurant Onsite" at bounding box center [468, 190] width 6 height 6
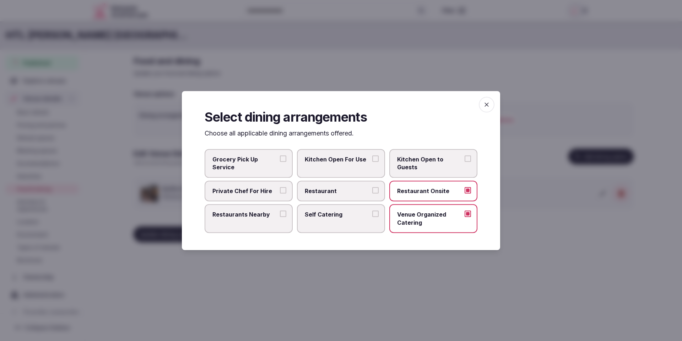
click at [483, 107] on icon "button" at bounding box center [486, 104] width 7 height 7
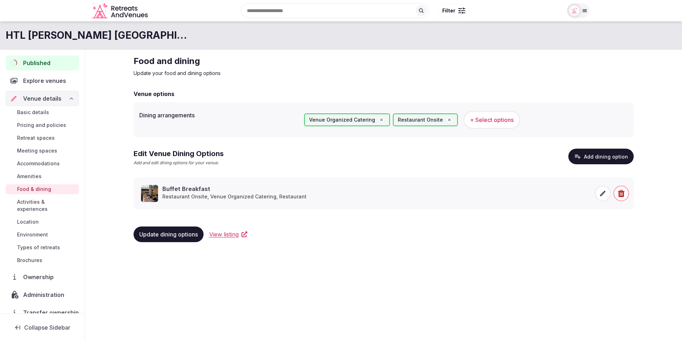
click at [167, 231] on span "Update dining options" at bounding box center [168, 234] width 59 height 7
click at [184, 233] on span "Update dining options" at bounding box center [168, 234] width 59 height 7
click at [63, 205] on span "Activities & experiences" at bounding box center [46, 205] width 59 height 14
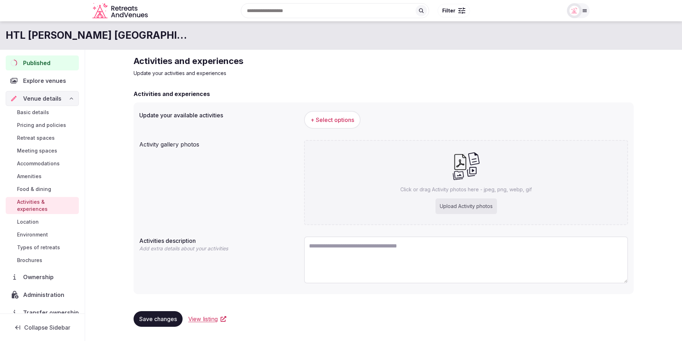
click at [571, 97] on div "Activities and experiences" at bounding box center [384, 94] width 500 height 9
click at [258, 162] on div "Activity gallery photos Click or drag Activity photos here - jpeg, png, webp, g…" at bounding box center [383, 182] width 489 height 91
click at [131, 184] on div "Activities and experiences Update your activities and experiences Activities an…" at bounding box center [383, 194] width 511 height 288
click at [32, 231] on span "Environment" at bounding box center [32, 234] width 31 height 7
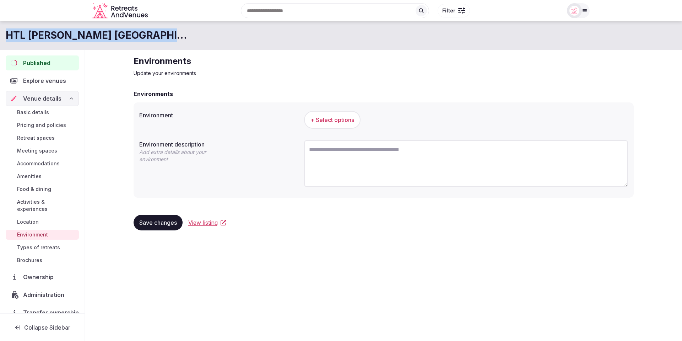
drag, startPoint x: 167, startPoint y: 38, endPoint x: 3, endPoint y: 39, distance: 163.4
click at [3, 39] on div "HTL Urbano Buenos Aires Hotel" at bounding box center [341, 35] width 682 height 14
click at [326, 121] on span "+ Select options" at bounding box center [332, 120] width 44 height 8
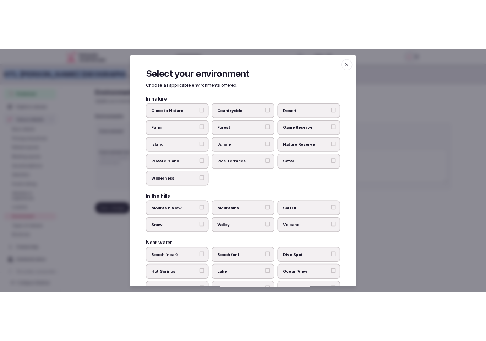
scroll to position [96, 0]
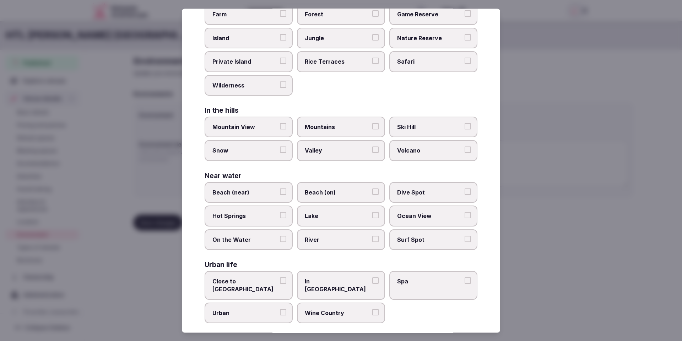
click at [320, 282] on span "In City Center" at bounding box center [337, 285] width 65 height 16
click at [372, 282] on button "In City Center" at bounding box center [375, 280] width 6 height 6
click at [534, 303] on div at bounding box center [341, 170] width 682 height 341
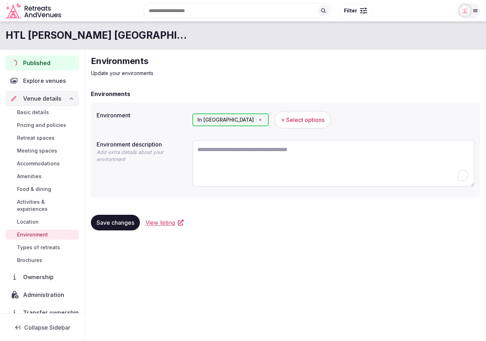
click at [247, 151] on textarea "To enrich screen reader interactions, please activate Accessibility in Grammarl…" at bounding box center [334, 163] width 282 height 47
paste textarea "**********"
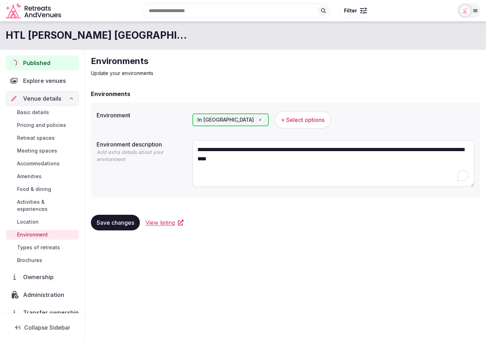
type textarea "**********"
click at [109, 225] on span "Save changes" at bounding box center [116, 222] width 38 height 7
click at [48, 244] on span "Types of retreats" at bounding box center [38, 247] width 43 height 7
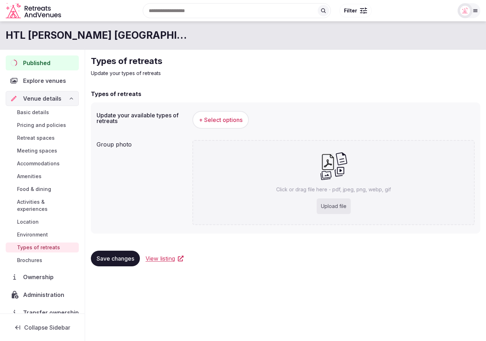
click at [131, 183] on div "Group photo Click or drag file here - pdf, jpeg, png, webp, gif Upload file" at bounding box center [286, 182] width 378 height 91
click at [226, 121] on span "+ Select options" at bounding box center [221, 120] width 44 height 8
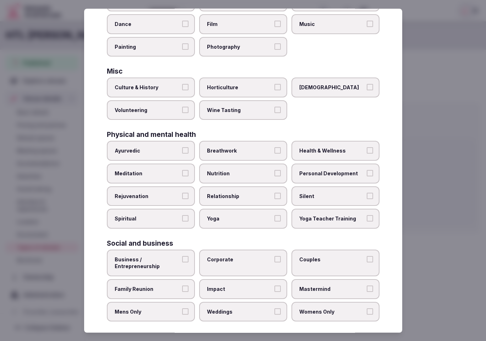
scroll to position [199, 0]
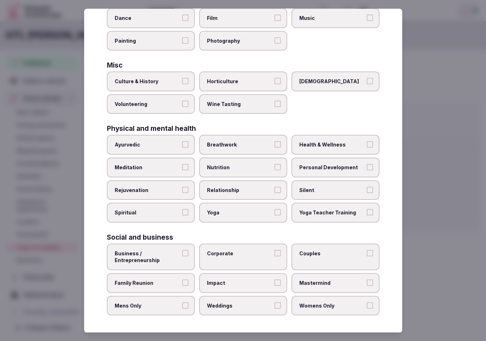
click at [434, 103] on div at bounding box center [243, 170] width 486 height 341
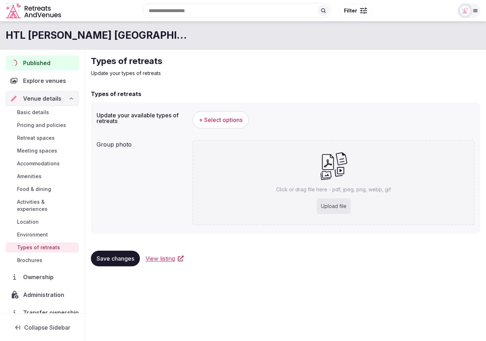
click at [34, 113] on span "Basic details" at bounding box center [33, 112] width 32 height 7
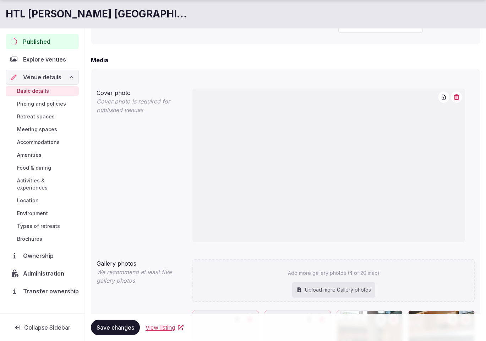
scroll to position [625, 0]
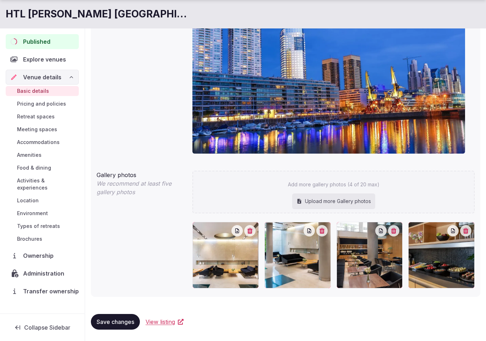
click at [342, 207] on div "Upload more Gallery photos" at bounding box center [333, 201] width 83 height 16
type input "**********"
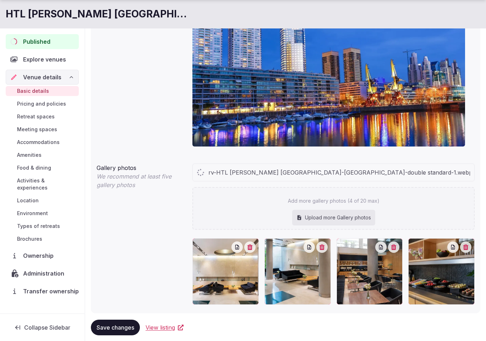
scroll to position [633, 0]
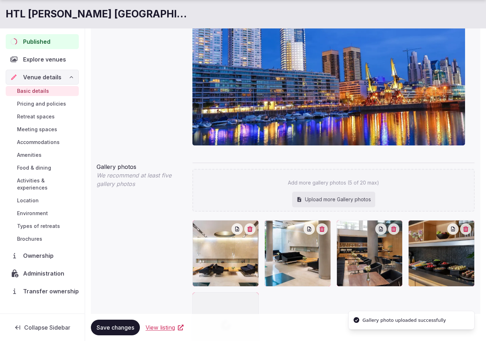
click at [330, 198] on div "Upload more Gallery photos" at bounding box center [333, 199] width 83 height 16
type input "**********"
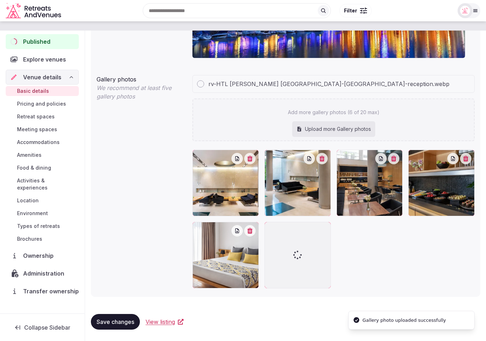
scroll to position [720, 0]
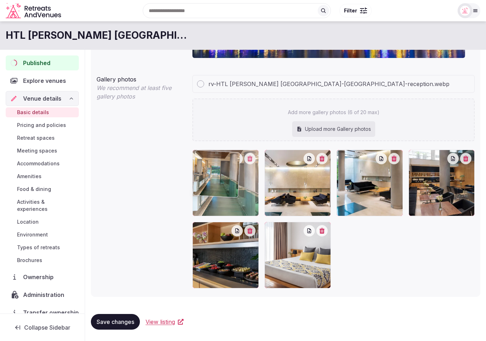
drag, startPoint x: 299, startPoint y: 254, endPoint x: 223, endPoint y: 184, distance: 104.1
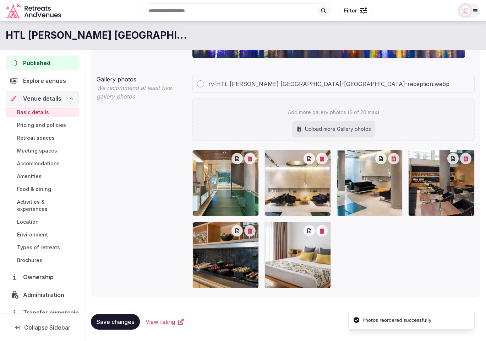
click at [405, 246] on div at bounding box center [334, 219] width 282 height 138
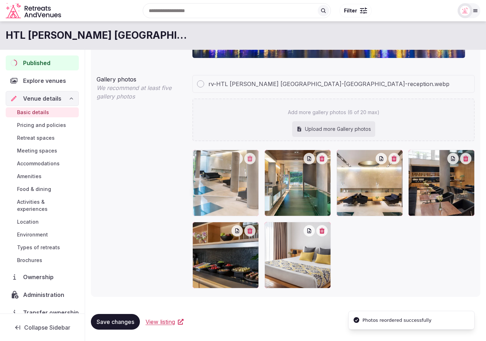
drag, startPoint x: 381, startPoint y: 211, endPoint x: 276, endPoint y: 210, distance: 105.1
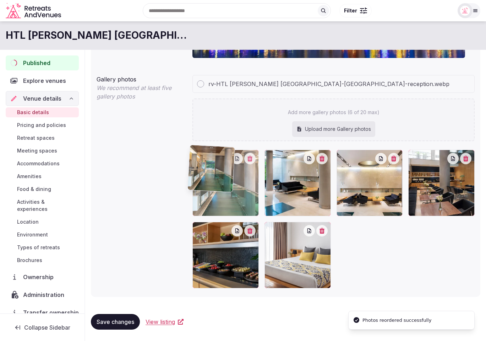
drag, startPoint x: 278, startPoint y: 213, endPoint x: 206, endPoint y: 209, distance: 72.2
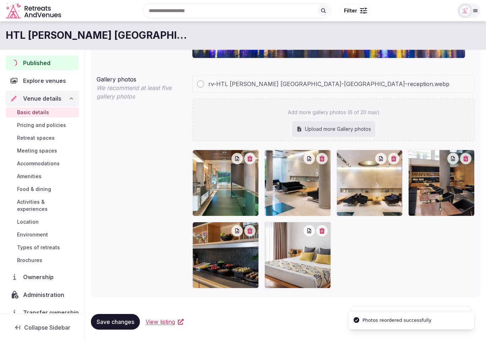
click at [373, 248] on div at bounding box center [334, 219] width 282 height 138
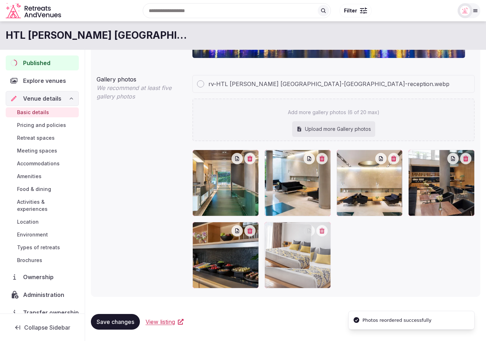
drag, startPoint x: 299, startPoint y: 260, endPoint x: 323, endPoint y: 264, distance: 24.2
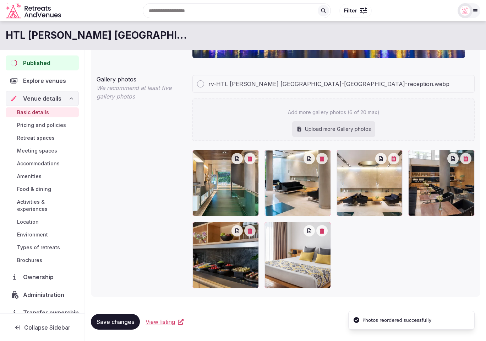
click at [389, 270] on div at bounding box center [334, 219] width 282 height 138
drag, startPoint x: 102, startPoint y: 321, endPoint x: 150, endPoint y: 310, distance: 48.7
click at [102, 321] on span "Save changes" at bounding box center [116, 321] width 38 height 7
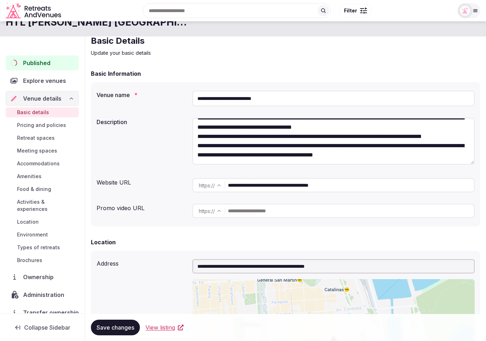
scroll to position [14, 0]
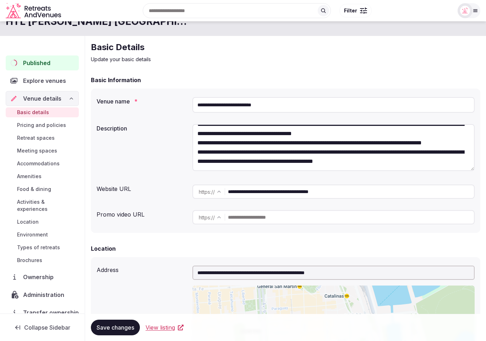
click at [32, 139] on span "Retreat spaces" at bounding box center [36, 137] width 38 height 7
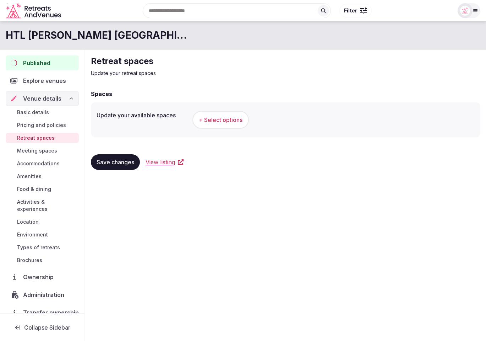
click at [32, 178] on span "Amenities" at bounding box center [29, 176] width 25 height 7
click at [225, 120] on span "+ Select options" at bounding box center [221, 120] width 44 height 8
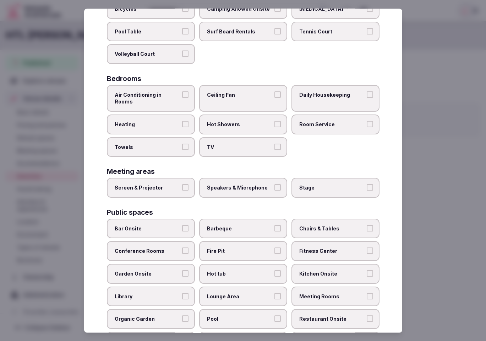
scroll to position [80, 0]
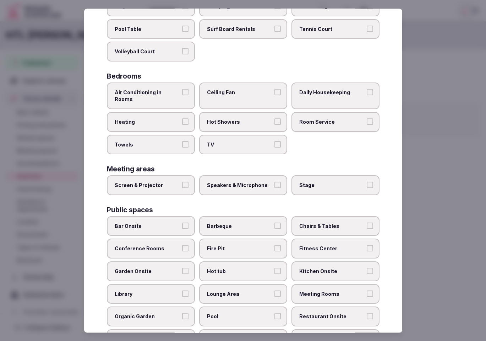
click at [172, 93] on span "Air Conditioning in Rooms" at bounding box center [147, 96] width 65 height 14
click at [182, 93] on button "Air Conditioning in Rooms" at bounding box center [185, 92] width 6 height 6
click at [167, 142] on label "Towels" at bounding box center [151, 145] width 88 height 20
click at [182, 142] on button "Towels" at bounding box center [185, 144] width 6 height 6
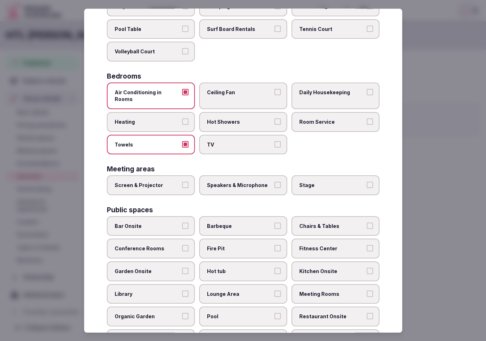
click at [265, 141] on span "TV" at bounding box center [239, 144] width 65 height 7
click at [275, 141] on button "TV" at bounding box center [278, 144] width 6 height 6
drag, startPoint x: 322, startPoint y: 113, endPoint x: 327, endPoint y: 98, distance: 16.2
click at [324, 112] on label "Room Service" at bounding box center [336, 122] width 88 height 20
click at [328, 94] on span "Daily Housekeeping" at bounding box center [331, 92] width 65 height 7
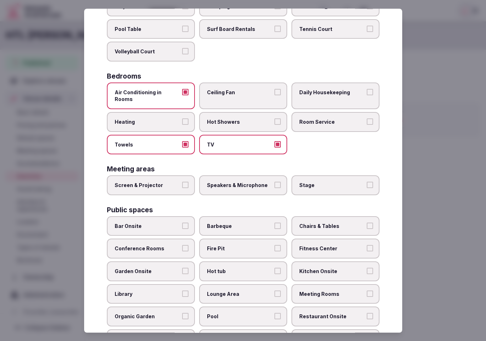
click at [367, 94] on button "Daily Housekeeping" at bounding box center [370, 92] width 6 height 6
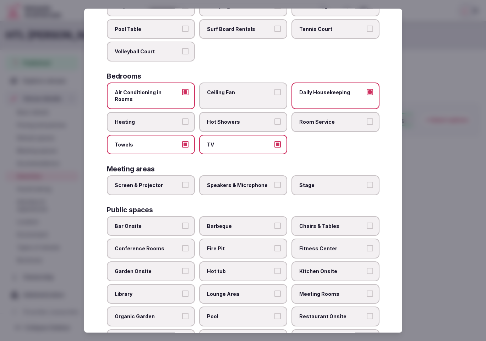
click at [259, 135] on label "TV" at bounding box center [243, 145] width 88 height 20
click at [275, 141] on button "TV" at bounding box center [278, 144] width 6 height 6
click at [334, 119] on span "Room Service" at bounding box center [331, 122] width 65 height 7
click at [367, 119] on button "Room Service" at bounding box center [370, 122] width 6 height 6
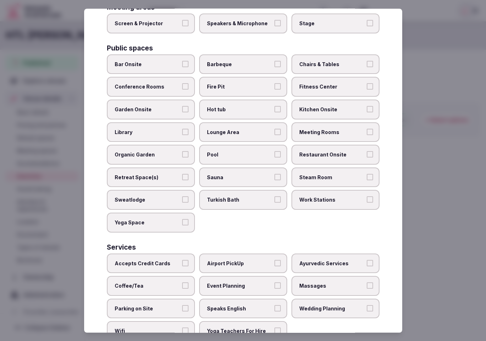
scroll to position [237, 0]
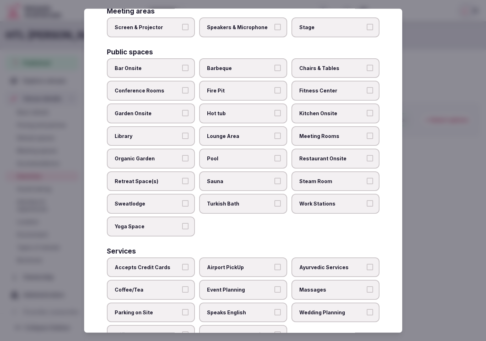
click at [321, 65] on span "Chairs & Tables" at bounding box center [331, 68] width 65 height 7
click at [367, 65] on button "Chairs & Tables" at bounding box center [370, 68] width 6 height 6
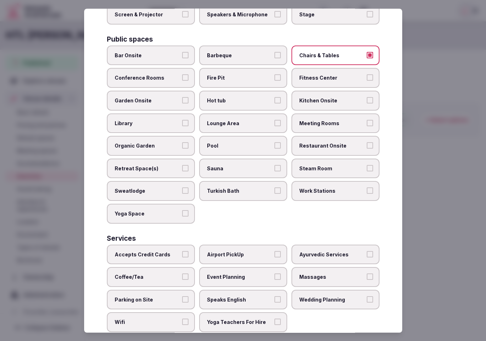
scroll to position [250, 0]
click at [235, 119] on span "Lounge Area" at bounding box center [239, 122] width 65 height 7
click at [275, 119] on button "Lounge Area" at bounding box center [278, 122] width 6 height 6
click at [341, 143] on label "Restaurant Onsite" at bounding box center [336, 146] width 88 height 20
click at [367, 143] on button "Restaurant Onsite" at bounding box center [370, 145] width 6 height 6
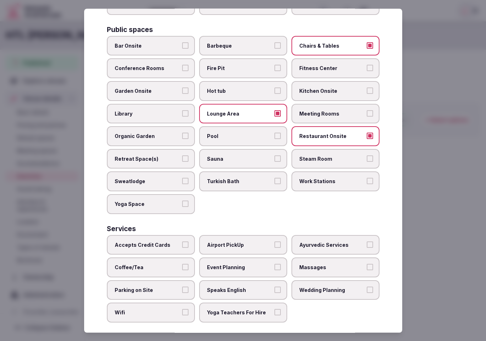
scroll to position [260, 0]
click at [119, 241] on span "Accepts Credit Cards" at bounding box center [147, 244] width 65 height 7
click at [182, 241] on button "Accepts Credit Cards" at bounding box center [185, 244] width 6 height 6
click at [131, 264] on span "Coffee/Tea" at bounding box center [147, 267] width 65 height 7
click at [182, 264] on button "Coffee/Tea" at bounding box center [185, 267] width 6 height 6
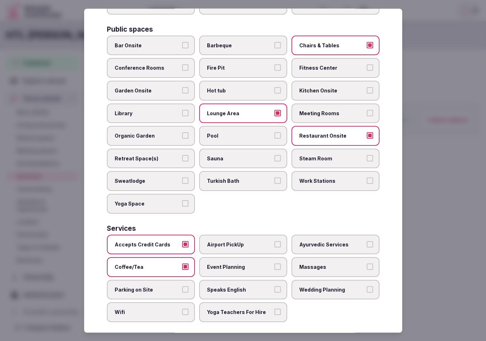
drag, startPoint x: 132, startPoint y: 282, endPoint x: 132, endPoint y: 291, distance: 9.6
click at [132, 286] on span "Parking on Site" at bounding box center [147, 289] width 65 height 7
click at [182, 286] on button "Parking on Site" at bounding box center [185, 289] width 6 height 6
drag, startPoint x: 134, startPoint y: 305, endPoint x: 127, endPoint y: 300, distance: 9.0
click at [134, 309] on span "Wifi" at bounding box center [147, 312] width 65 height 7
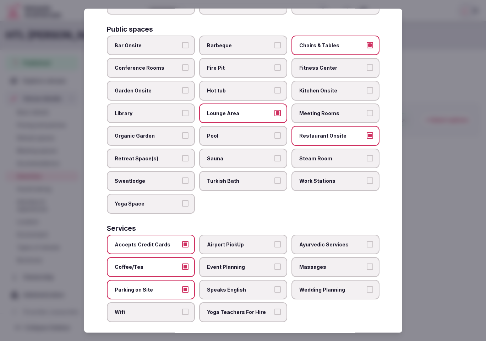
click at [182, 309] on button "Wifi" at bounding box center [185, 312] width 6 height 6
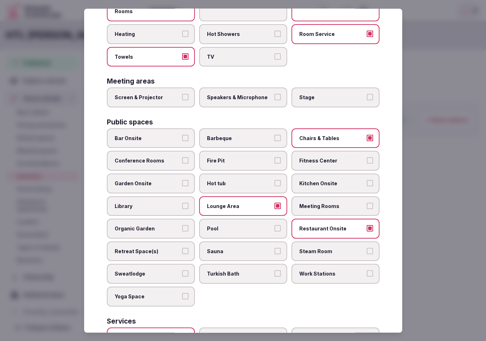
scroll to position [0, 0]
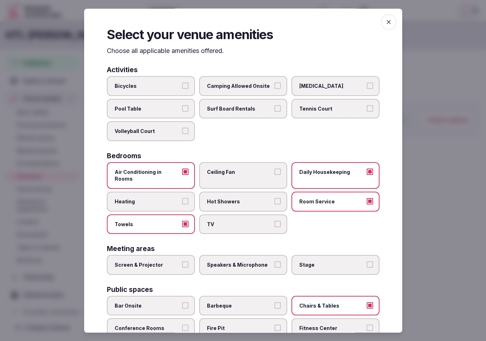
click at [390, 22] on icon "button" at bounding box center [388, 21] width 7 height 7
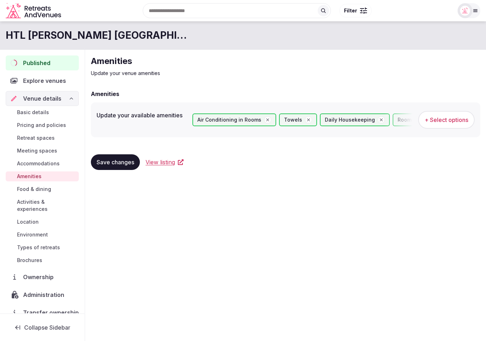
click at [126, 162] on span "Save changes" at bounding box center [116, 161] width 38 height 7
click at [39, 163] on span "Accommodations" at bounding box center [38, 163] width 43 height 7
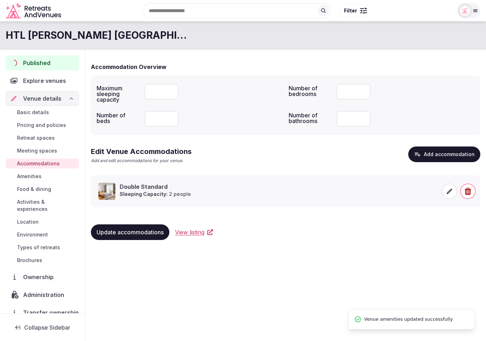
click at [45, 139] on span "Retreat spaces" at bounding box center [36, 137] width 38 height 7
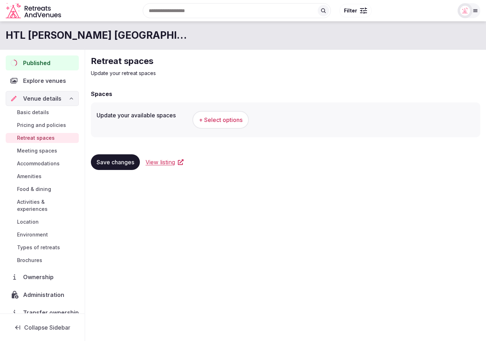
click at [212, 120] on span "+ Select options" at bounding box center [221, 120] width 44 height 8
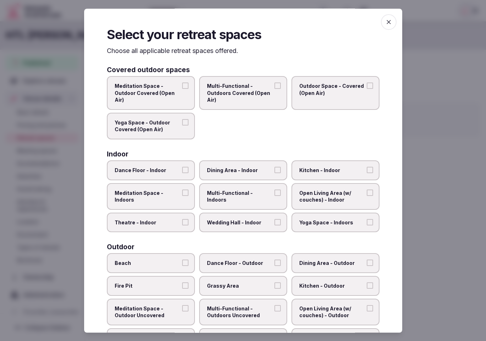
click at [433, 72] on div at bounding box center [243, 170] width 486 height 341
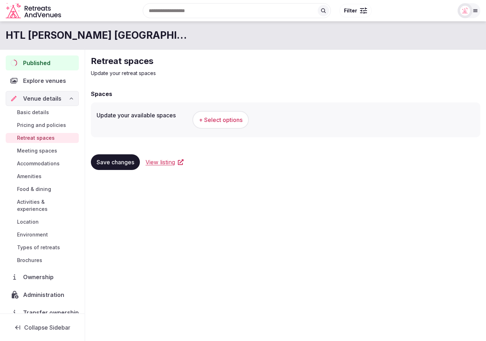
click at [43, 61] on span "Published" at bounding box center [36, 63] width 27 height 9
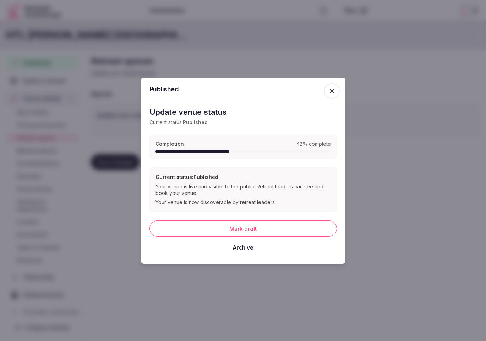
click at [334, 92] on icon "button" at bounding box center [332, 90] width 7 height 7
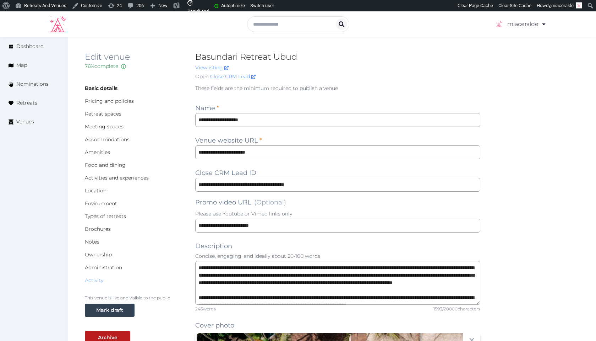
click at [94, 279] on link "Activity" at bounding box center [94, 280] width 18 height 6
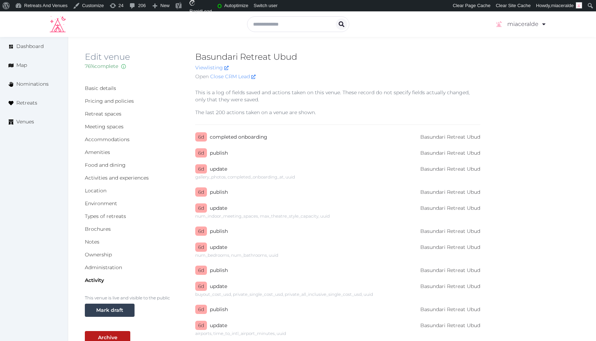
click at [107, 41] on div "Edit venue 76 % complete Fill out all the fields in your listing to increase it…" at bounding box center [332, 257] width 528 height 440
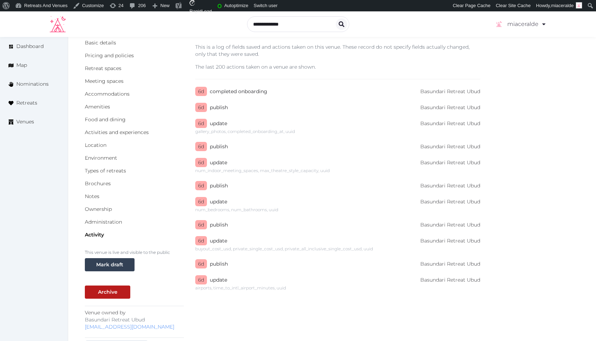
scroll to position [47, 0]
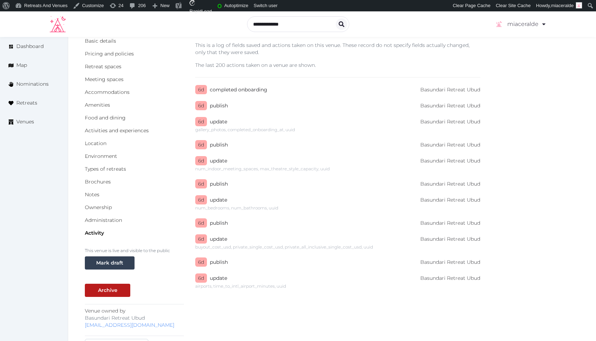
click at [535, 205] on div "Basic details Pricing and policies Retreat spaces Meeting spaces Accommodations…" at bounding box center [332, 227] width 495 height 383
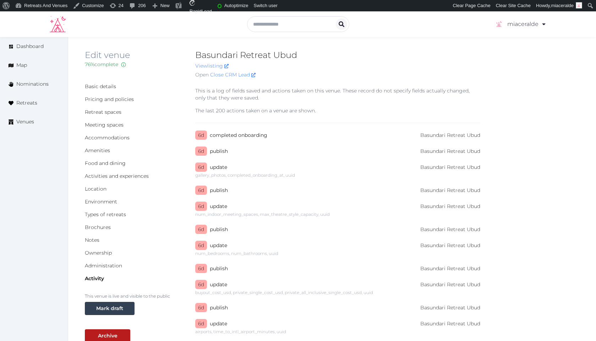
scroll to position [0, 0]
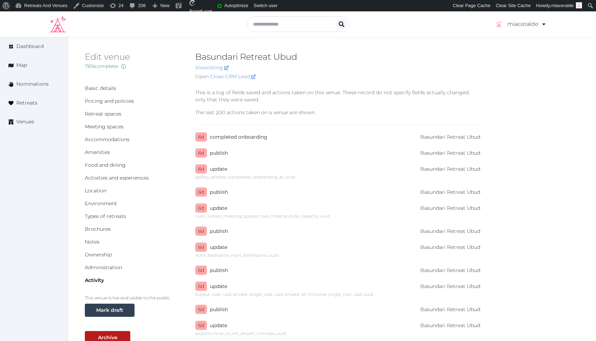
click at [184, 48] on div "Edit venue 76 % complete Fill out all the fields in your listing to increase it…" at bounding box center [332, 257] width 528 height 440
drag, startPoint x: 102, startPoint y: 29, endPoint x: 65, endPoint y: 17, distance: 39.3
click at [101, 29] on div "miaceralde Account My Venue Listings My Retreats Logout" at bounding box center [298, 24] width 497 height 20
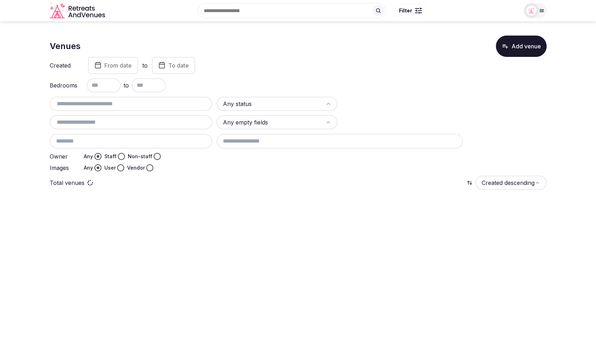
click at [104, 138] on input at bounding box center [131, 141] width 163 height 15
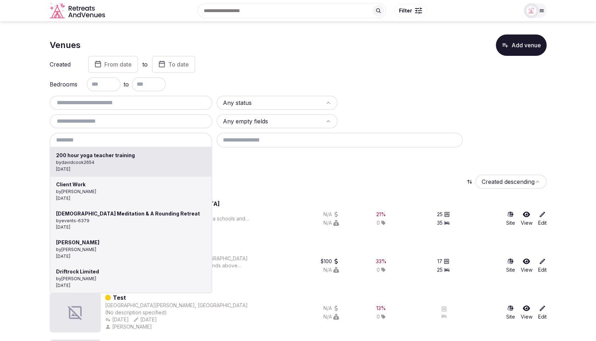
scroll to position [1, 0]
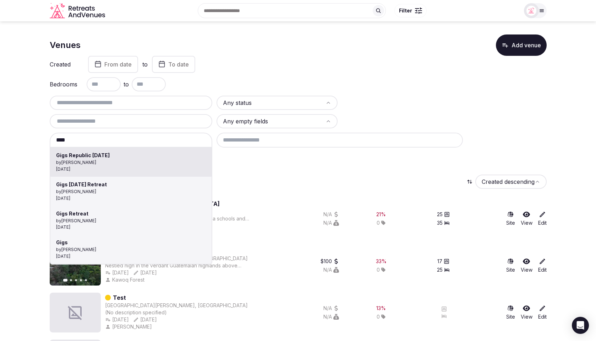
type input "**********"
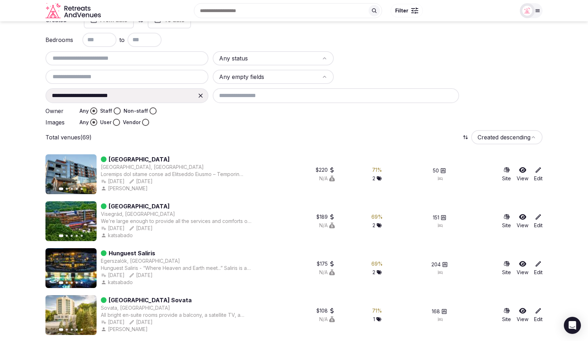
scroll to position [45, 0]
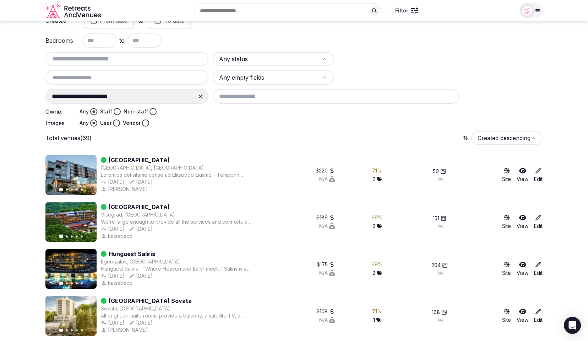
click at [422, 136] on div "Total venues (69) Created descending" at bounding box center [293, 138] width 497 height 14
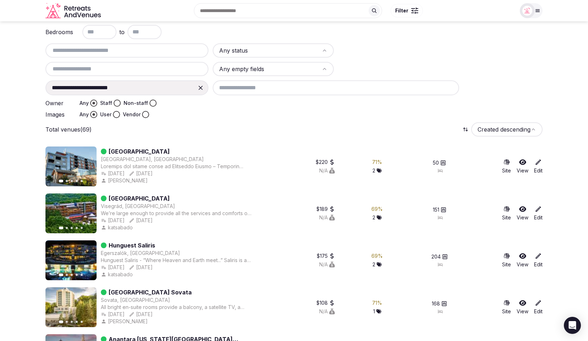
scroll to position [52, 0]
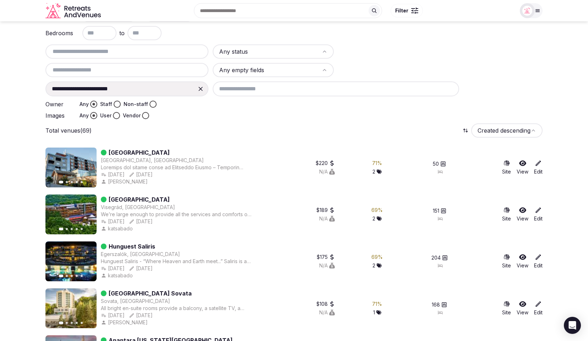
click at [398, 128] on div "Total venues (69) Created descending" at bounding box center [293, 130] width 497 height 14
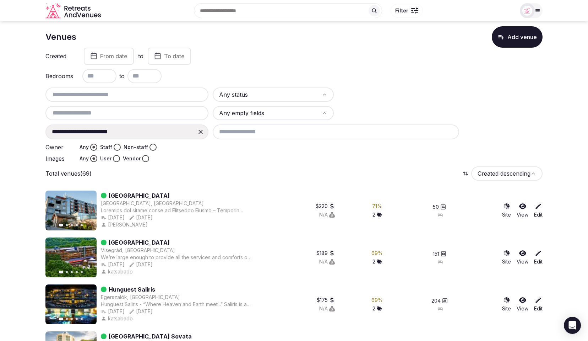
scroll to position [0, 0]
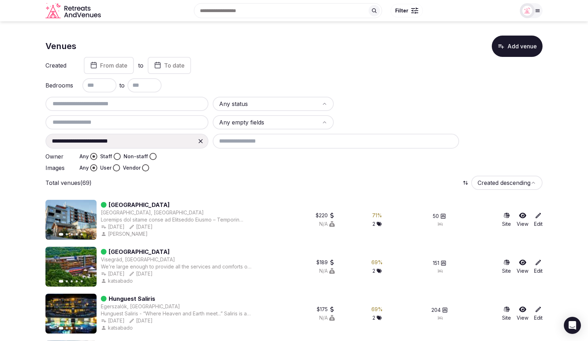
click at [417, 121] on div at bounding box center [398, 122] width 121 height 14
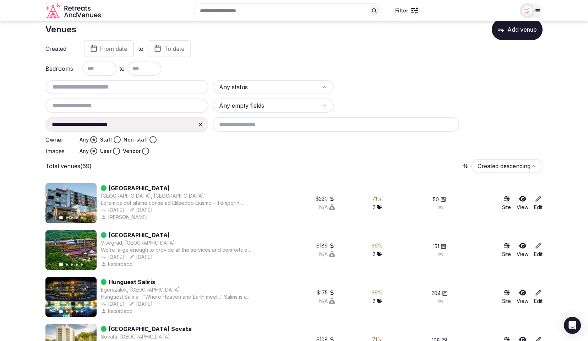
scroll to position [17, 0]
click at [539, 200] on icon at bounding box center [538, 198] width 7 height 7
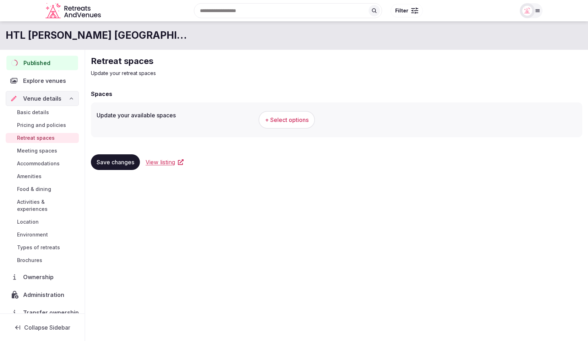
click at [36, 64] on span "Published" at bounding box center [36, 63] width 27 height 9
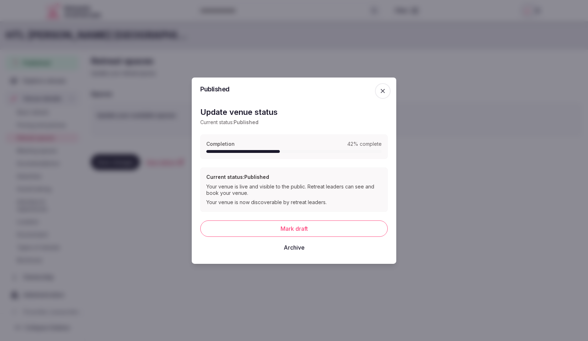
click at [381, 90] on icon "button" at bounding box center [382, 90] width 7 height 7
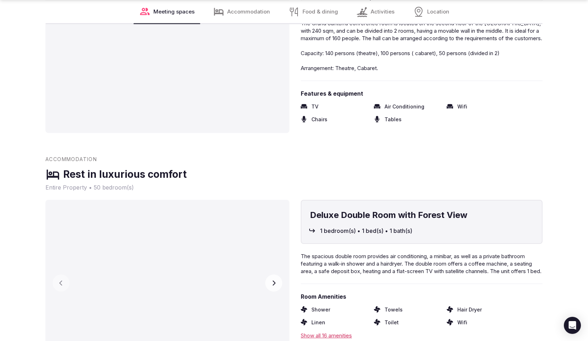
scroll to position [894, 0]
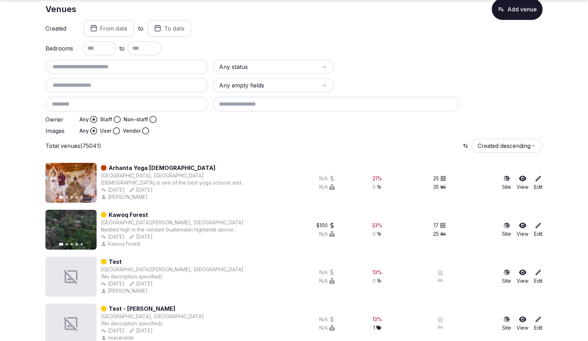
scroll to position [39, 0]
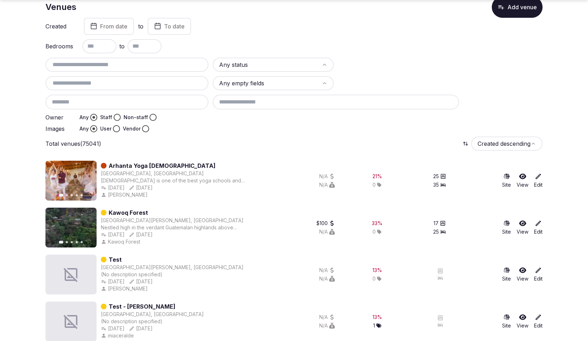
click at [196, 144] on div "Total venues (75041) Created descending" at bounding box center [293, 143] width 497 height 14
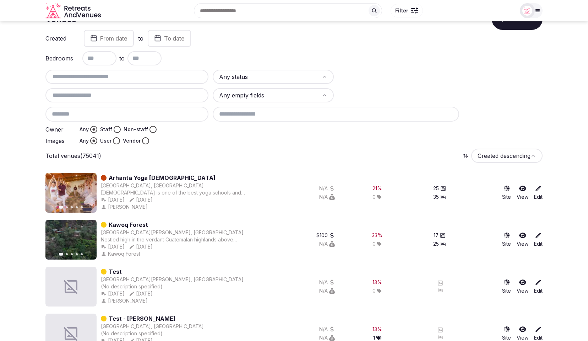
scroll to position [0, 0]
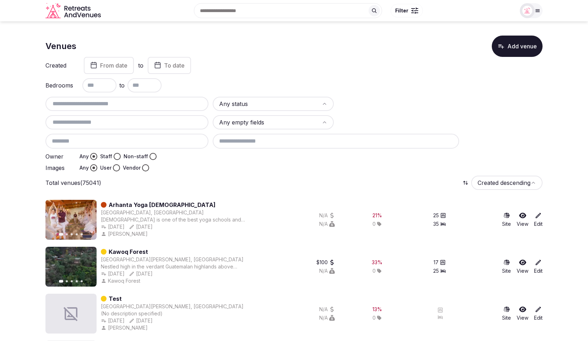
drag, startPoint x: 239, startPoint y: 172, endPoint x: 269, endPoint y: 129, distance: 52.0
click at [321, 105] on html "Search Popular Destinations [GEOGRAPHIC_DATA], [GEOGRAPHIC_DATA] [GEOGRAPHIC_DA…" at bounding box center [294, 170] width 588 height 341
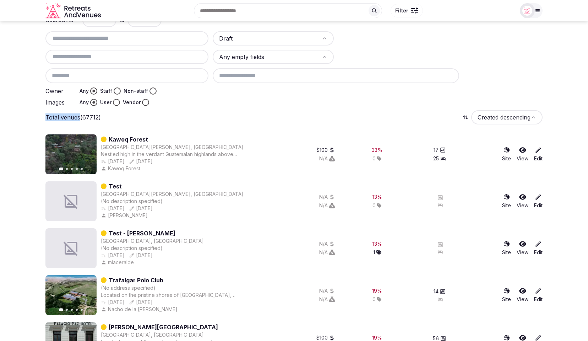
scroll to position [58, 0]
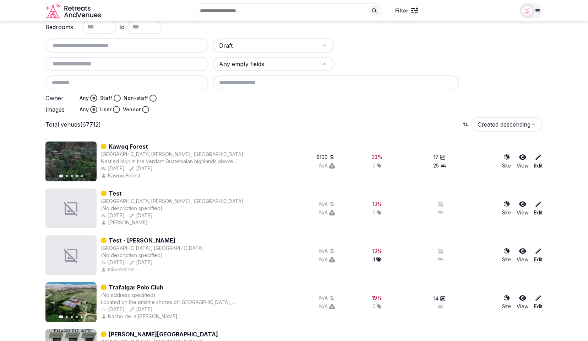
click at [231, 131] on div "Total venues (67712) Created descending" at bounding box center [293, 124] width 497 height 14
click at [221, 130] on div "Total venues (67712) Created descending" at bounding box center [293, 125] width 497 height 14
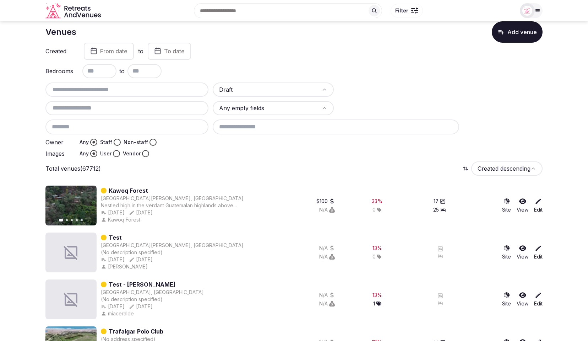
scroll to position [9, 0]
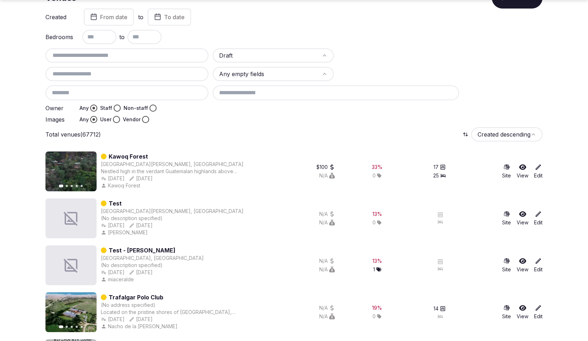
scroll to position [48, 0]
